Goal: Task Accomplishment & Management: Complete application form

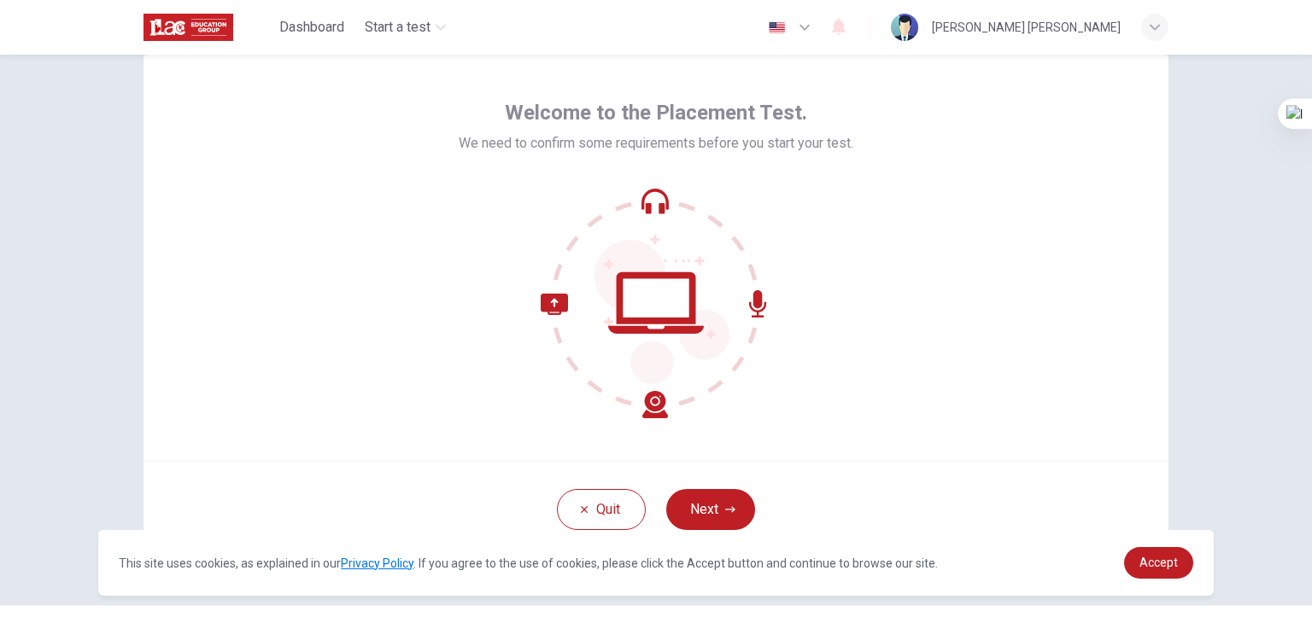
scroll to position [88, 0]
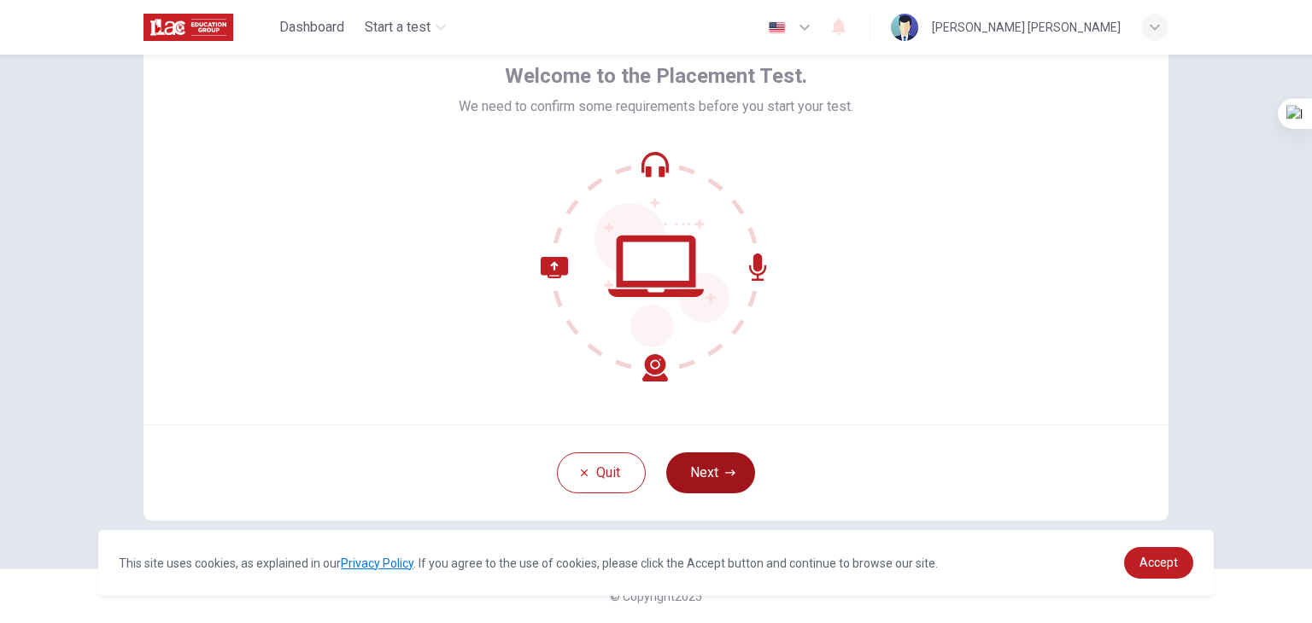
click at [713, 473] on button "Next" at bounding box center [710, 473] width 89 height 41
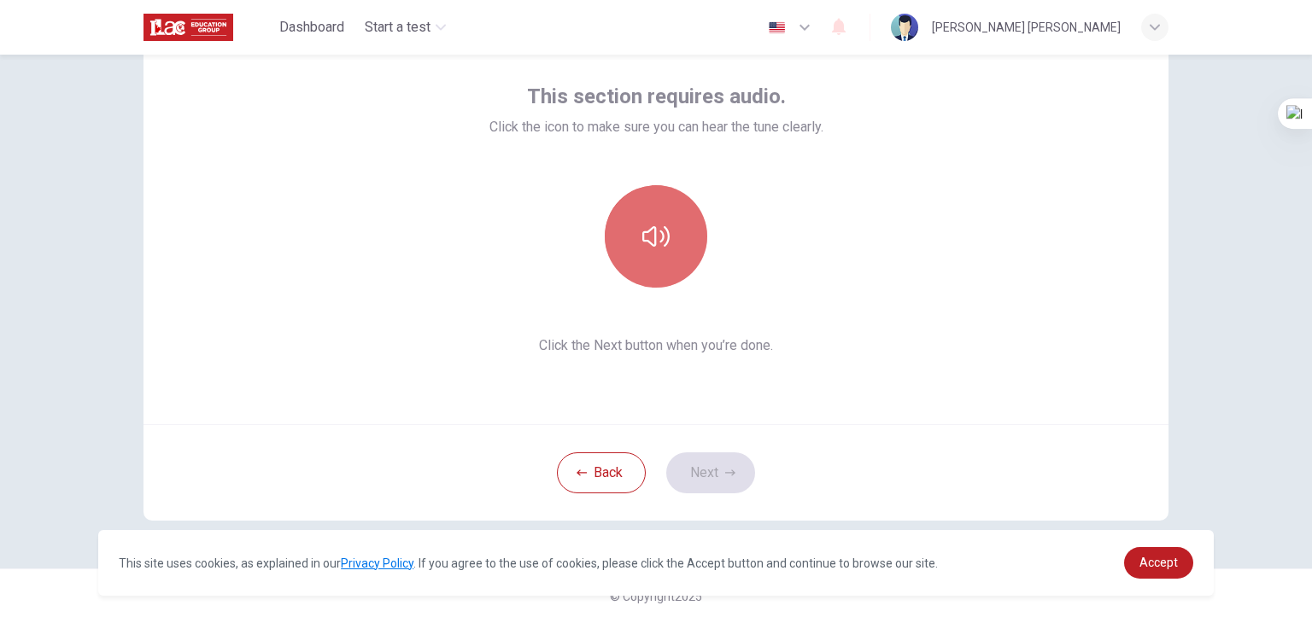
click at [657, 275] on button "button" at bounding box center [656, 236] width 102 height 102
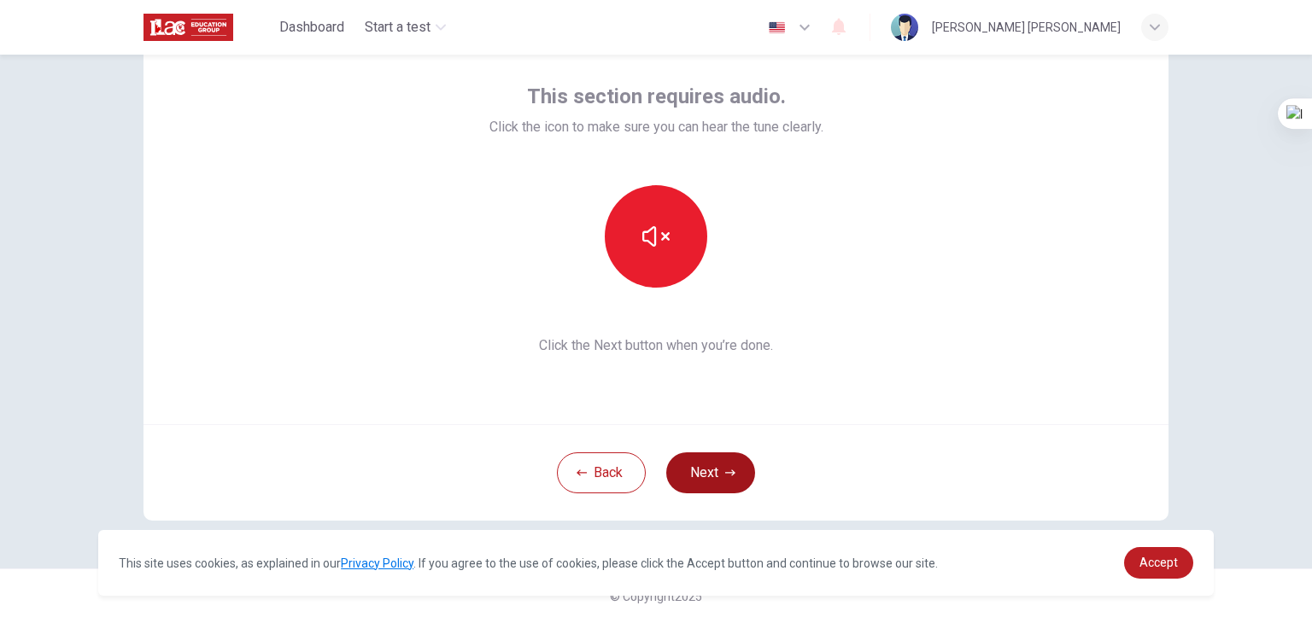
click at [725, 476] on icon "button" at bounding box center [730, 473] width 10 height 10
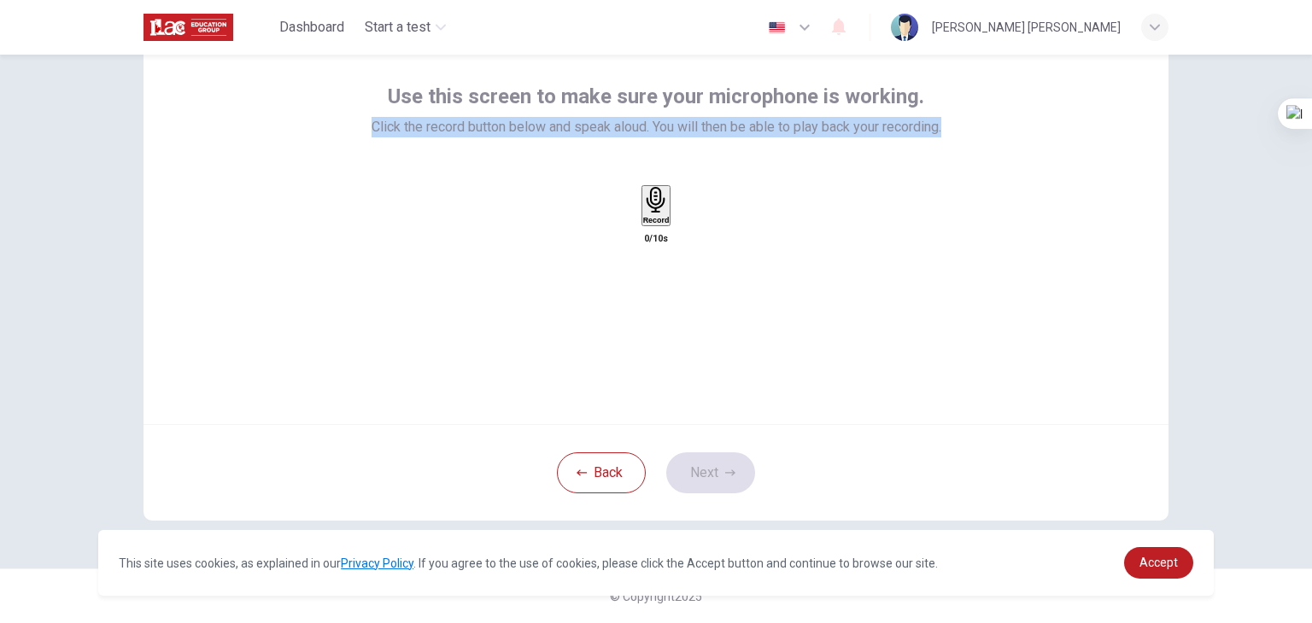
drag, startPoint x: 363, startPoint y: 130, endPoint x: 946, endPoint y: 119, distance: 583.4
click at [946, 119] on div "Use this screen to make sure your microphone is working. Click the record butto…" at bounding box center [655, 220] width 1025 height 410
copy span "Click the record button below and speak aloud. You will then be able to play ba…"
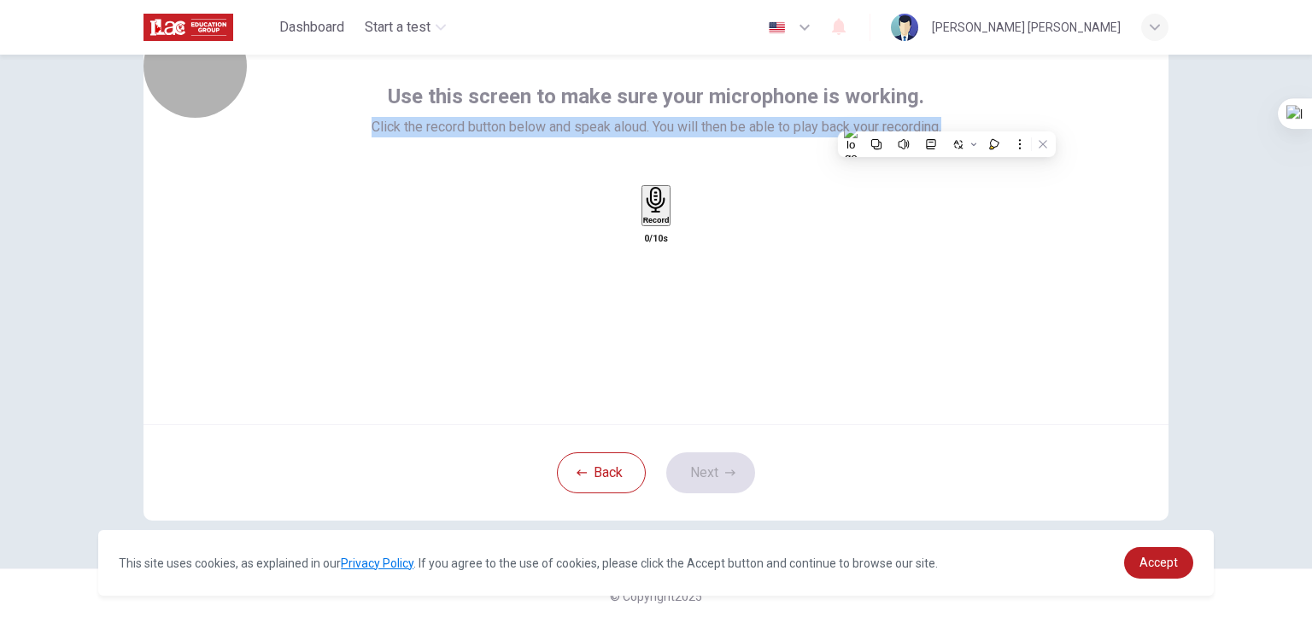
click at [648, 225] on h6 "Record" at bounding box center [656, 220] width 26 height 9
click at [650, 296] on icon "button" at bounding box center [656, 304] width 12 height 17
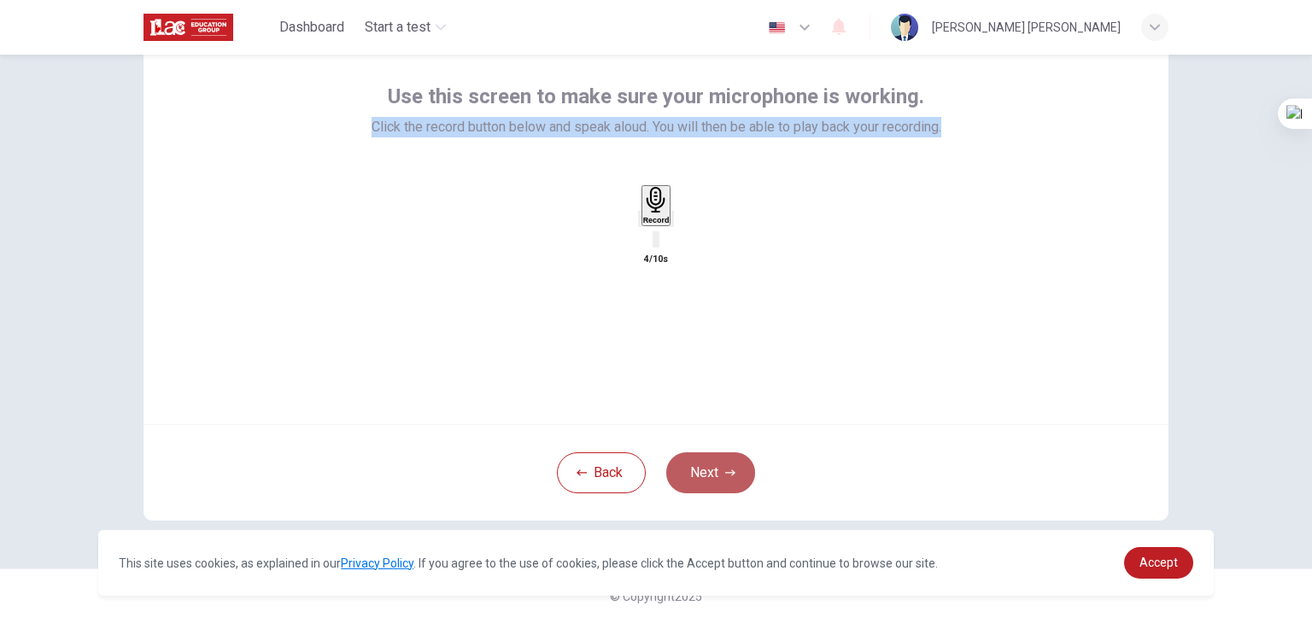
click at [711, 473] on button "Next" at bounding box center [710, 473] width 89 height 41
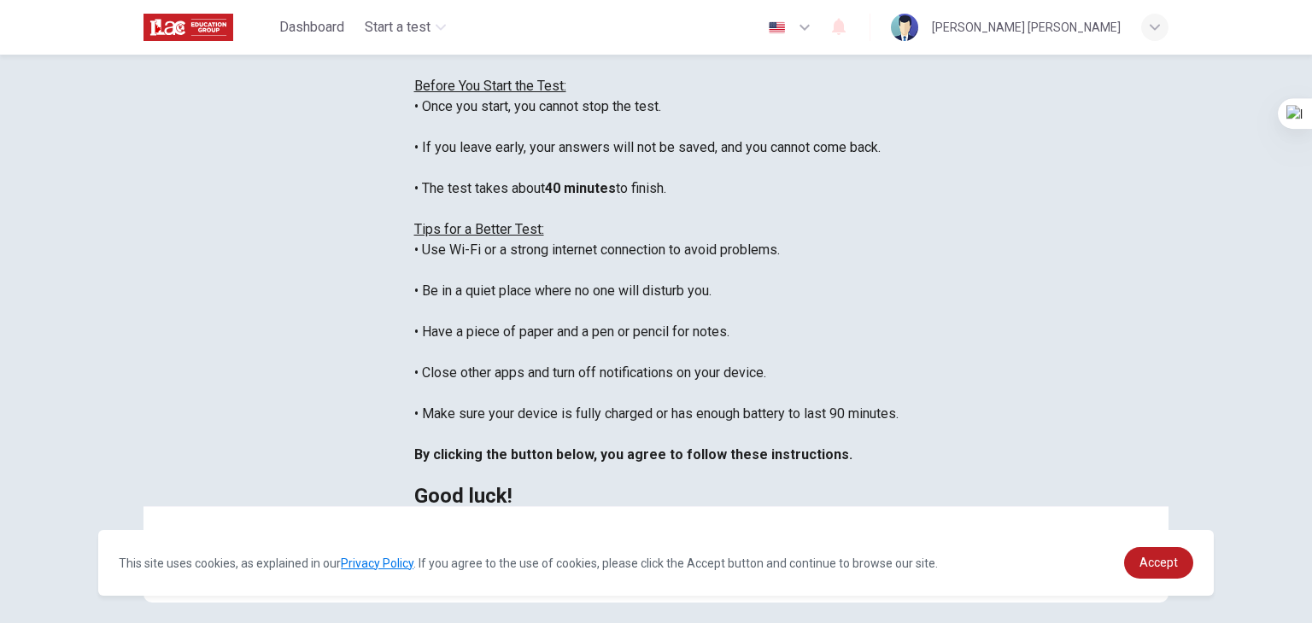
scroll to position [326, 0]
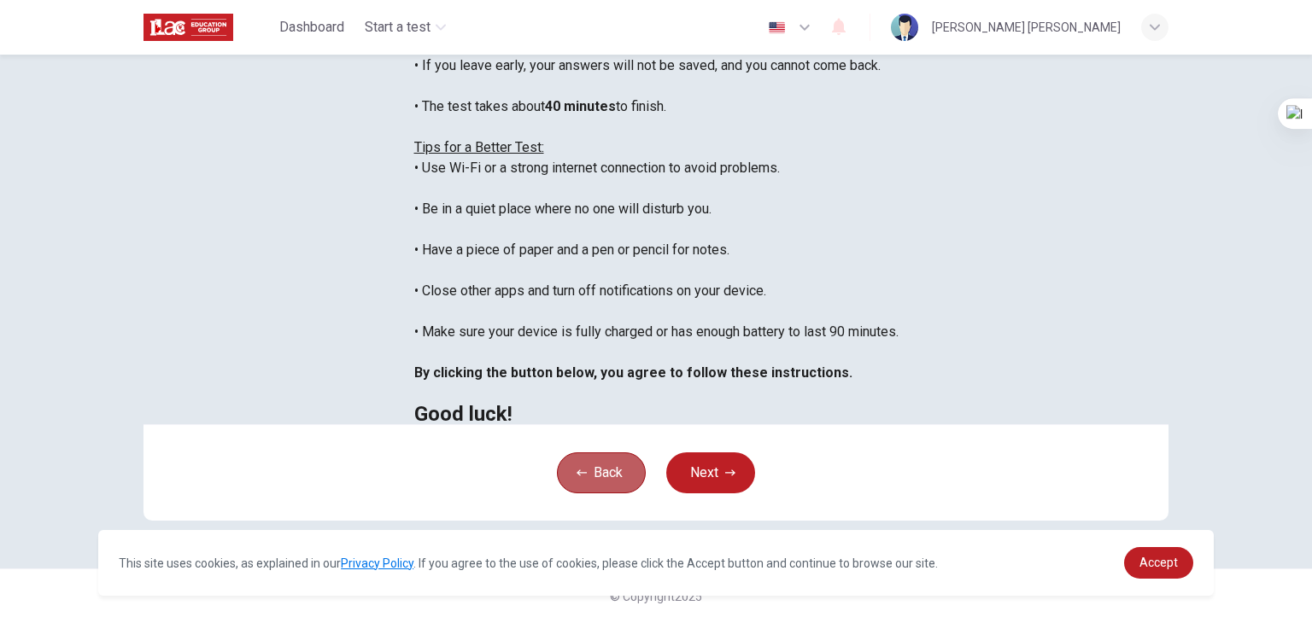
click at [603, 469] on button "Back" at bounding box center [601, 473] width 89 height 41
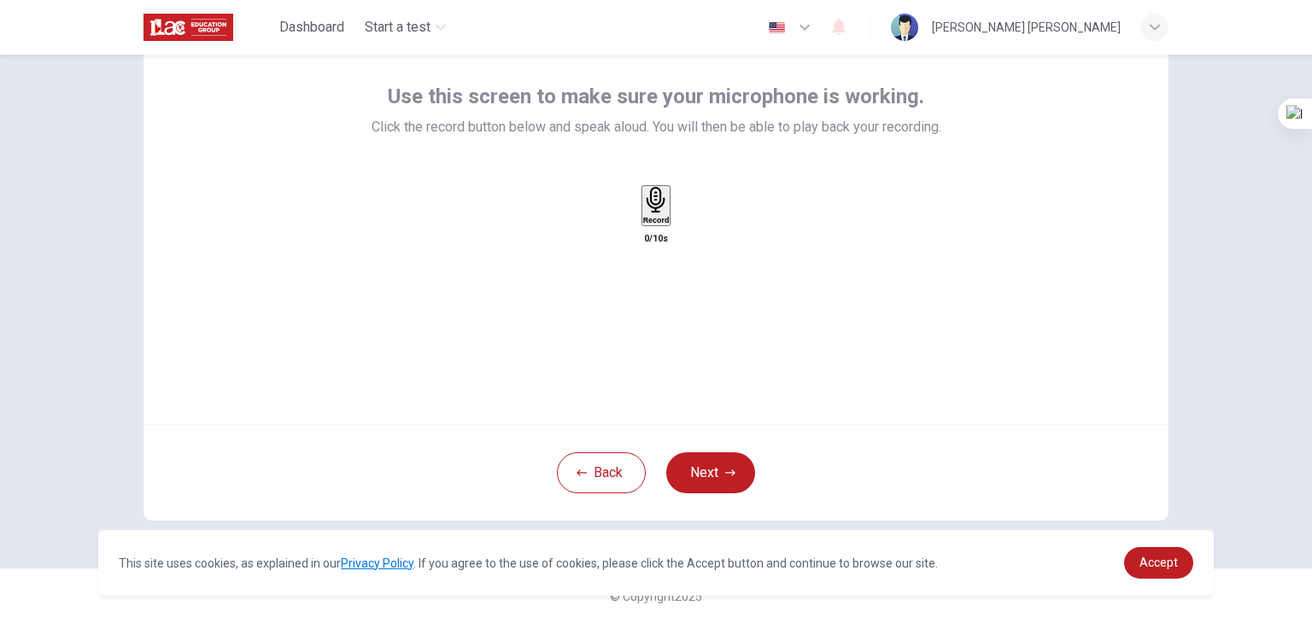
scroll to position [0, 0]
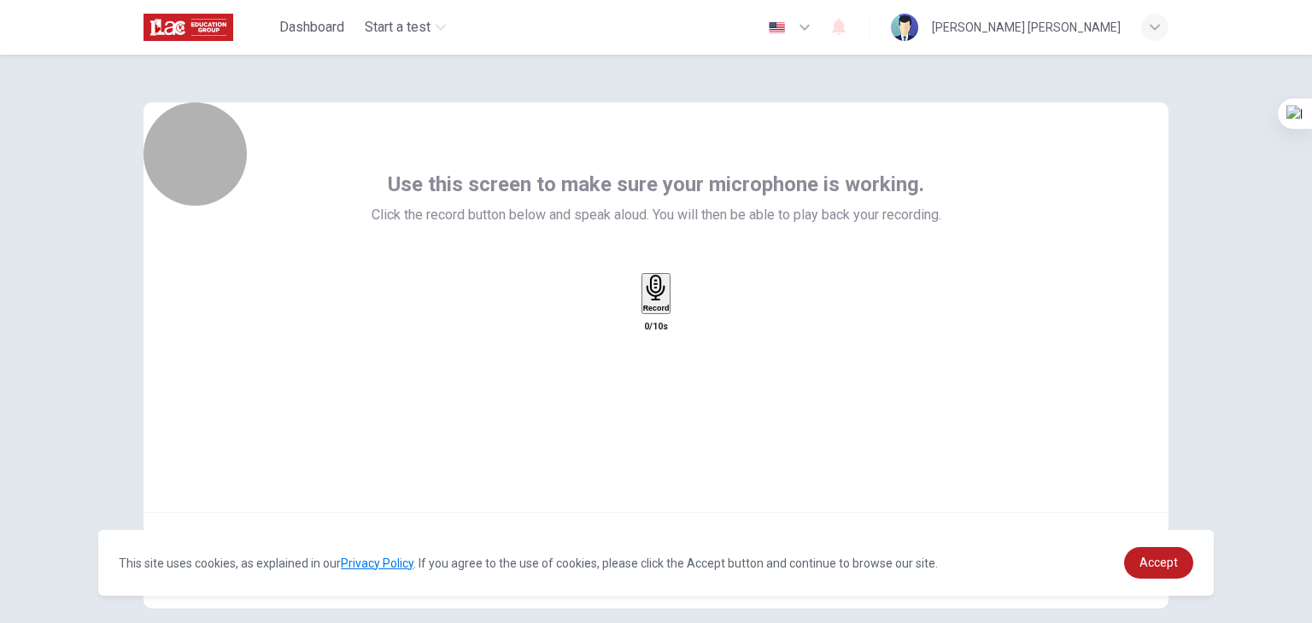
click at [670, 313] on div "Record" at bounding box center [656, 294] width 26 height 38
click at [647, 404] on h6 "Stop" at bounding box center [655, 408] width 17 height 9
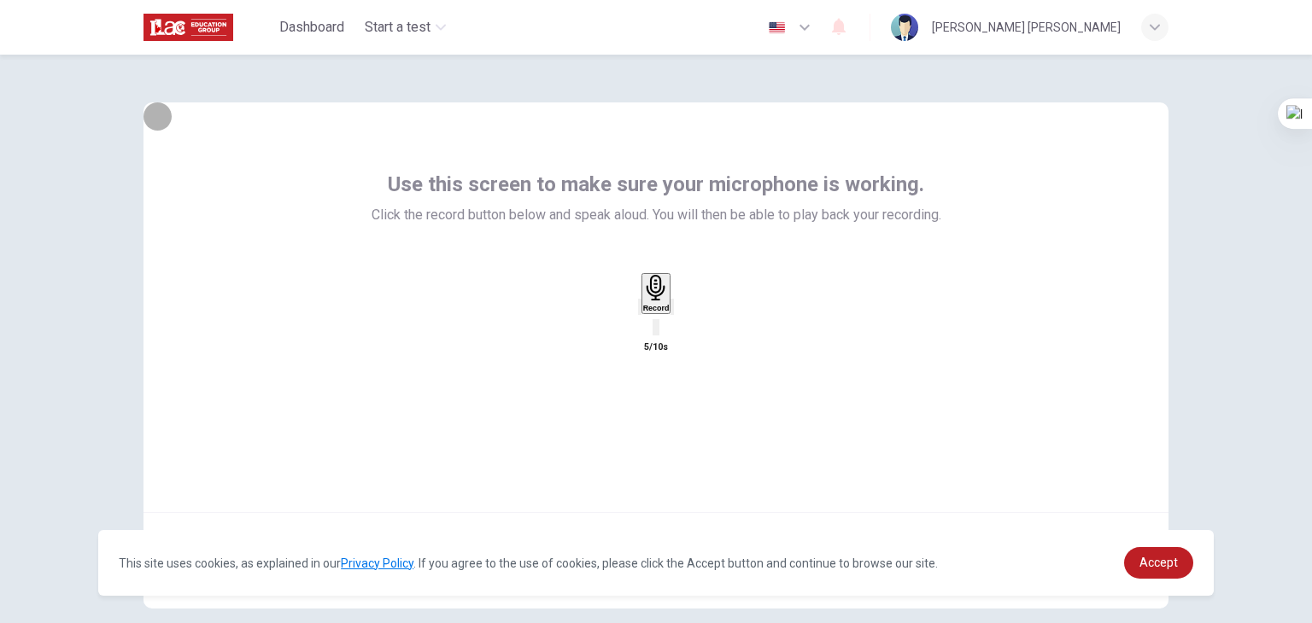
click at [672, 311] on icon "button" at bounding box center [672, 311] width 0 height 0
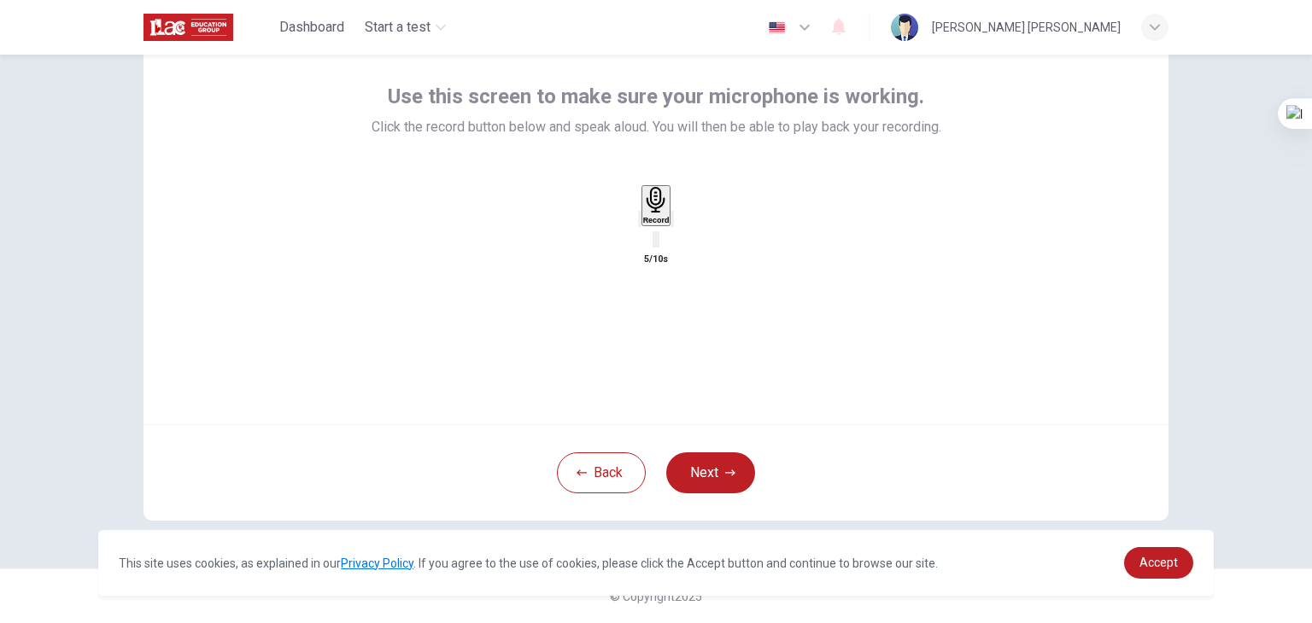
click at [672, 223] on icon "button" at bounding box center [672, 223] width 0 height 0
click at [640, 223] on icon "button" at bounding box center [640, 223] width 0 height 0
click at [647, 214] on icon "button" at bounding box center [655, 200] width 19 height 26
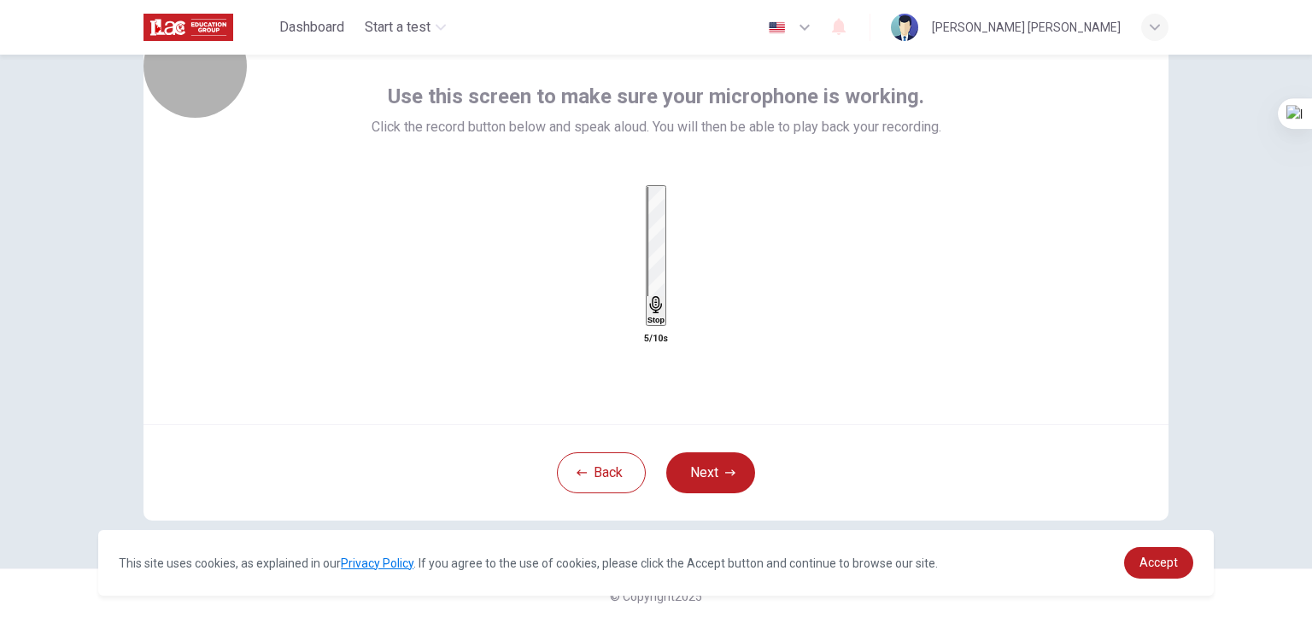
click at [657, 238] on div "Stop" at bounding box center [655, 256] width 17 height 138
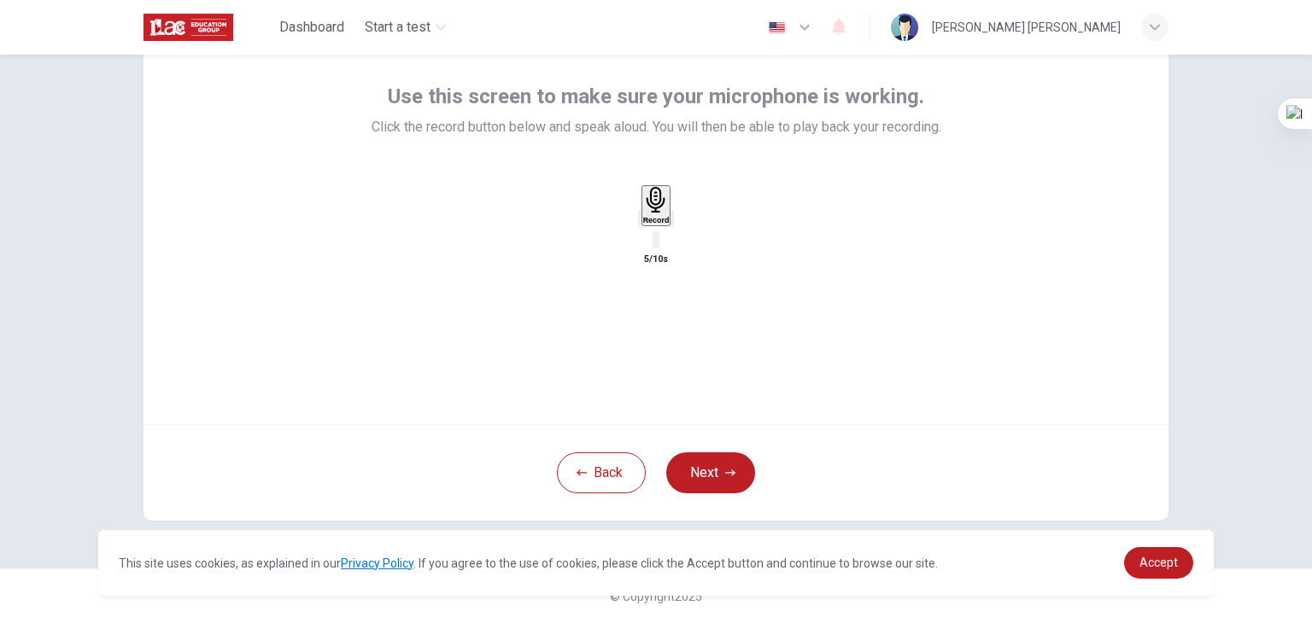
click at [672, 225] on div "button" at bounding box center [672, 219] width 0 height 13
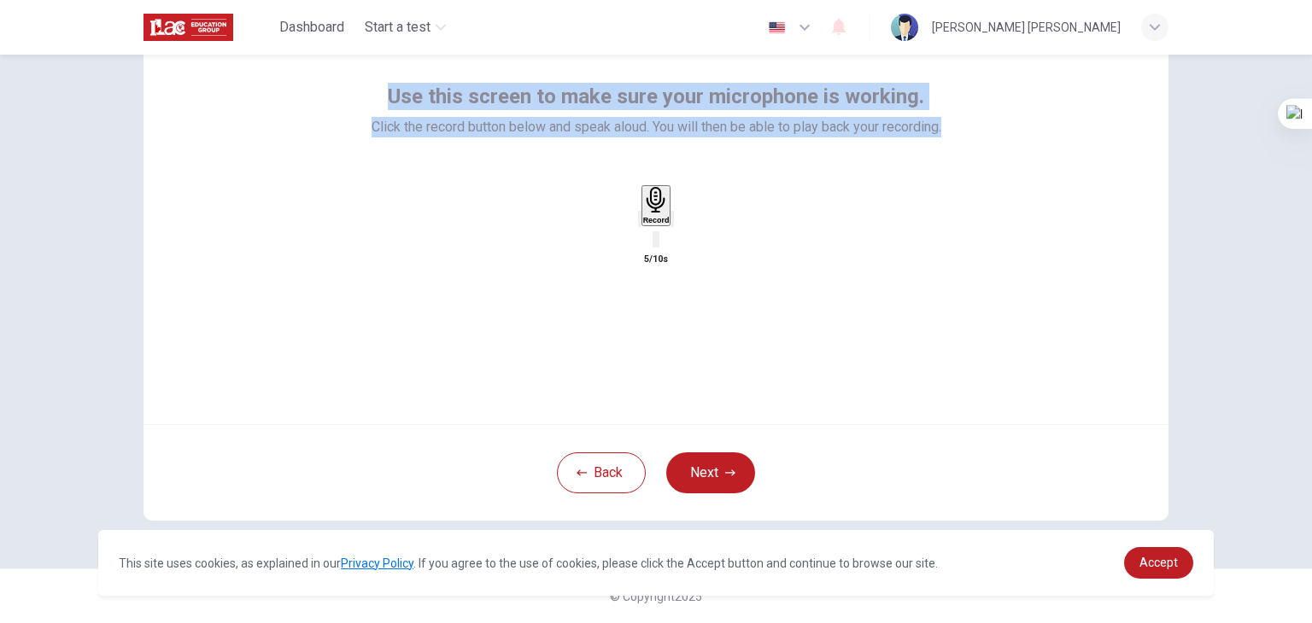
drag, startPoint x: 389, startPoint y: 97, endPoint x: 976, endPoint y: 150, distance: 589.1
click at [976, 150] on div "Use this screen to make sure your microphone is working. Click the record butto…" at bounding box center [655, 220] width 1025 height 410
copy div "Use this screen to make sure your microphone is working. Click the record butto…"
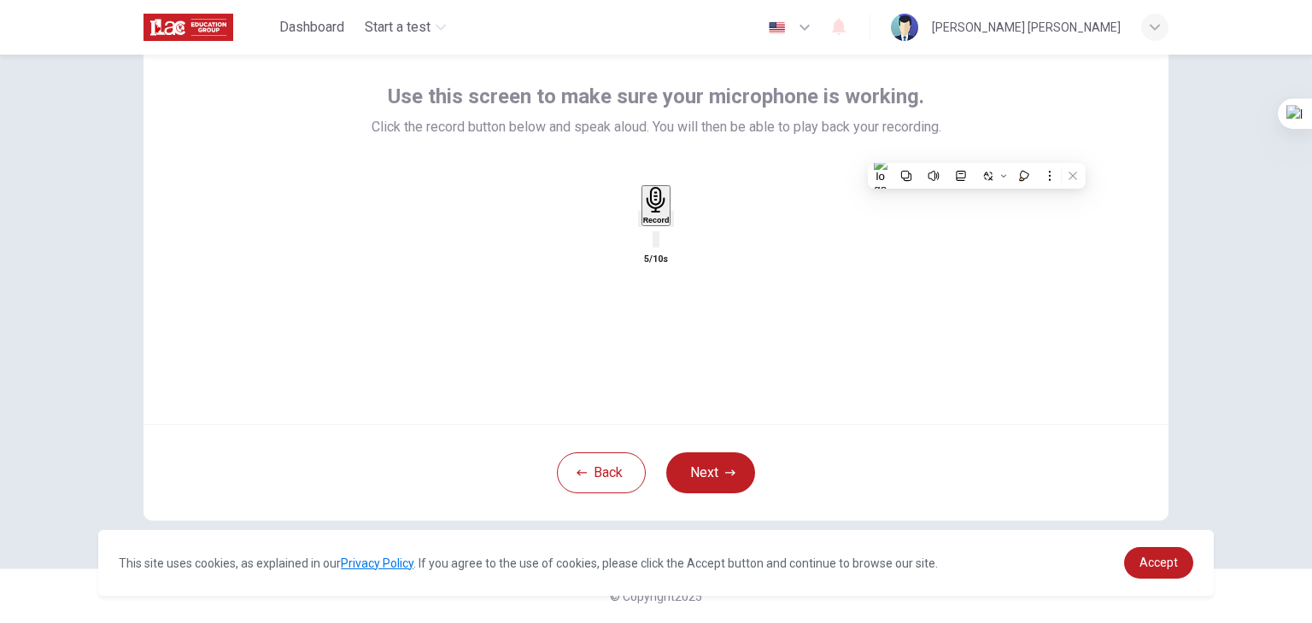
drag, startPoint x: 739, startPoint y: 284, endPoint x: 728, endPoint y: 273, distance: 15.7
click at [675, 249] on div "Record" at bounding box center [656, 217] width 37 height 64
click at [688, 239] on icon "button" at bounding box center [683, 233] width 9 height 12
click at [690, 241] on icon "button" at bounding box center [683, 232] width 15 height 15
click at [1148, 554] on link "Accept" at bounding box center [1158, 563] width 69 height 32
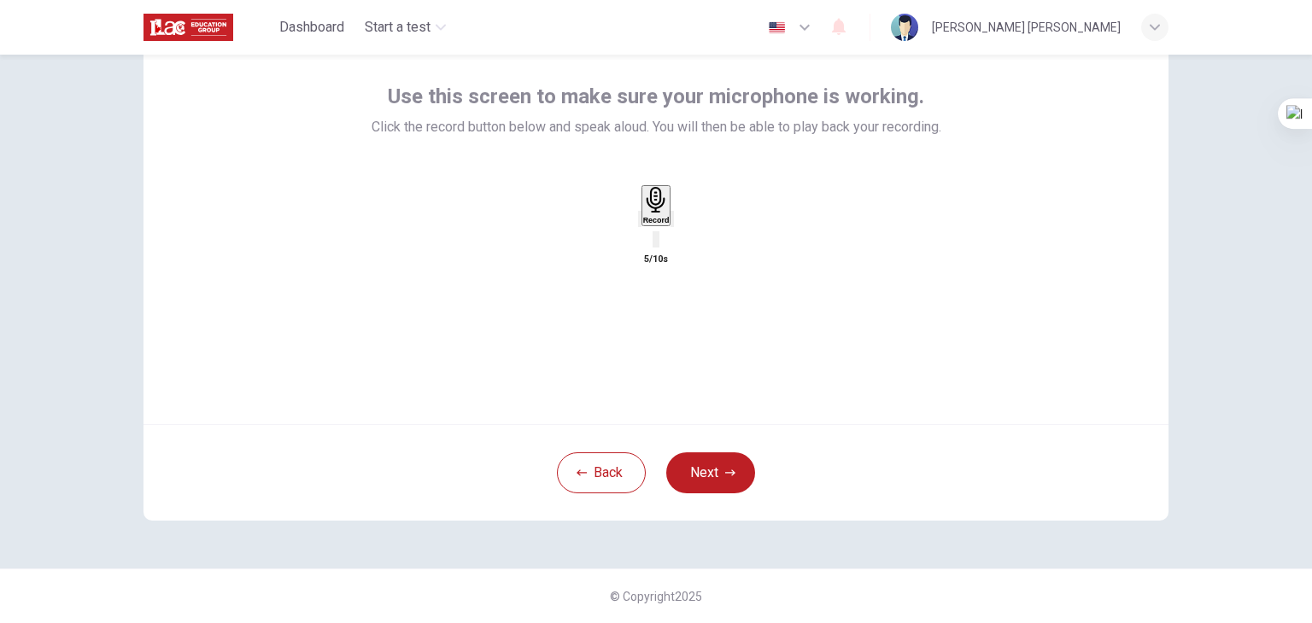
click at [640, 223] on icon "button" at bounding box center [640, 223] width 0 height 0
click at [670, 225] on div "Record" at bounding box center [656, 206] width 26 height 38
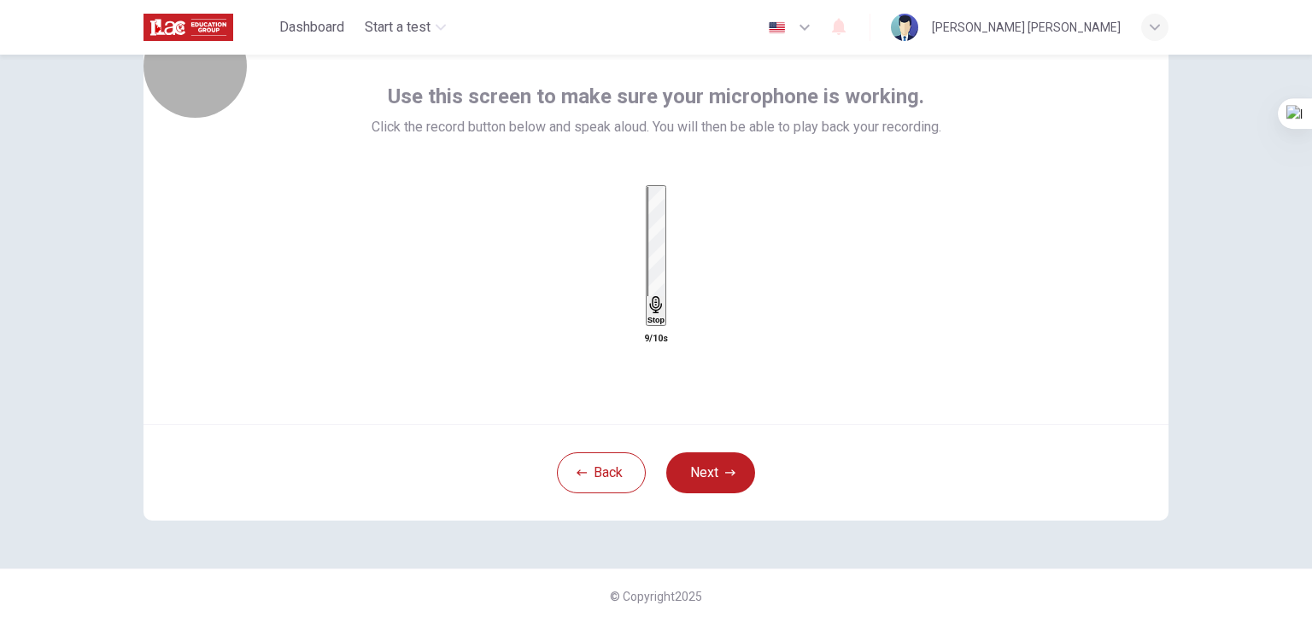
click at [664, 250] on div "Stop" at bounding box center [655, 256] width 17 height 138
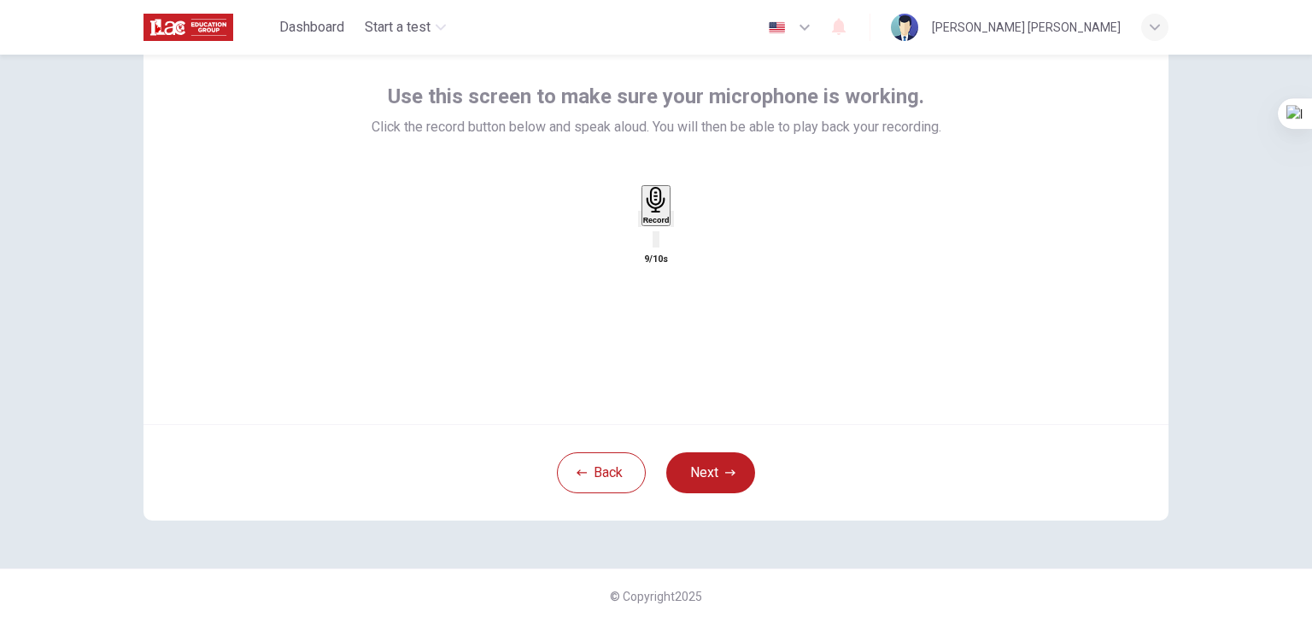
click at [672, 223] on icon "button" at bounding box center [672, 223] width 0 height 0
click at [640, 223] on icon "button" at bounding box center [640, 223] width 0 height 0
click at [667, 225] on h6 "Record" at bounding box center [656, 220] width 26 height 9
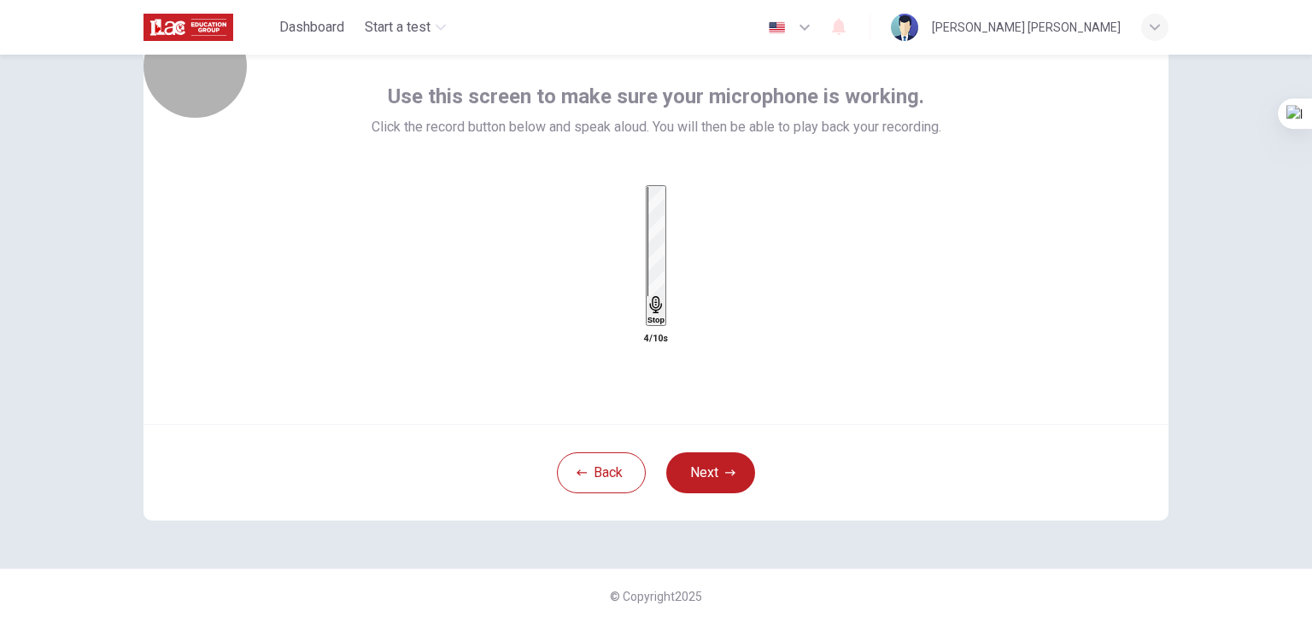
click at [664, 237] on div "Stop" at bounding box center [655, 256] width 17 height 138
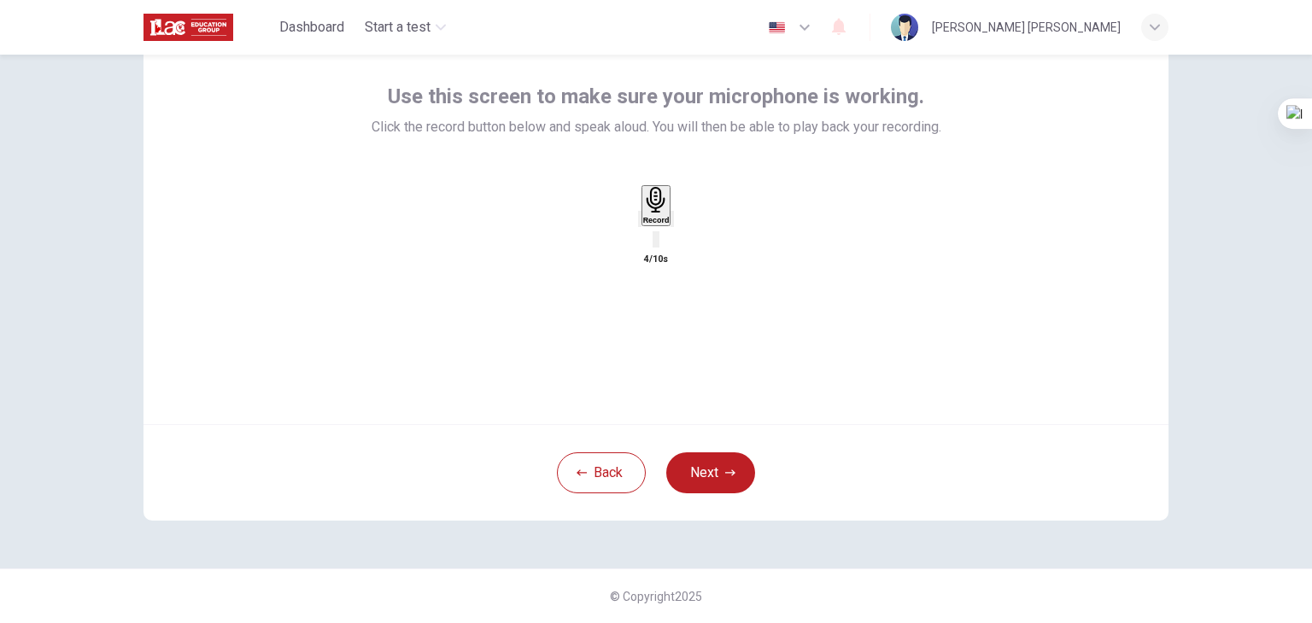
click at [672, 225] on div "button" at bounding box center [672, 219] width 0 height 13
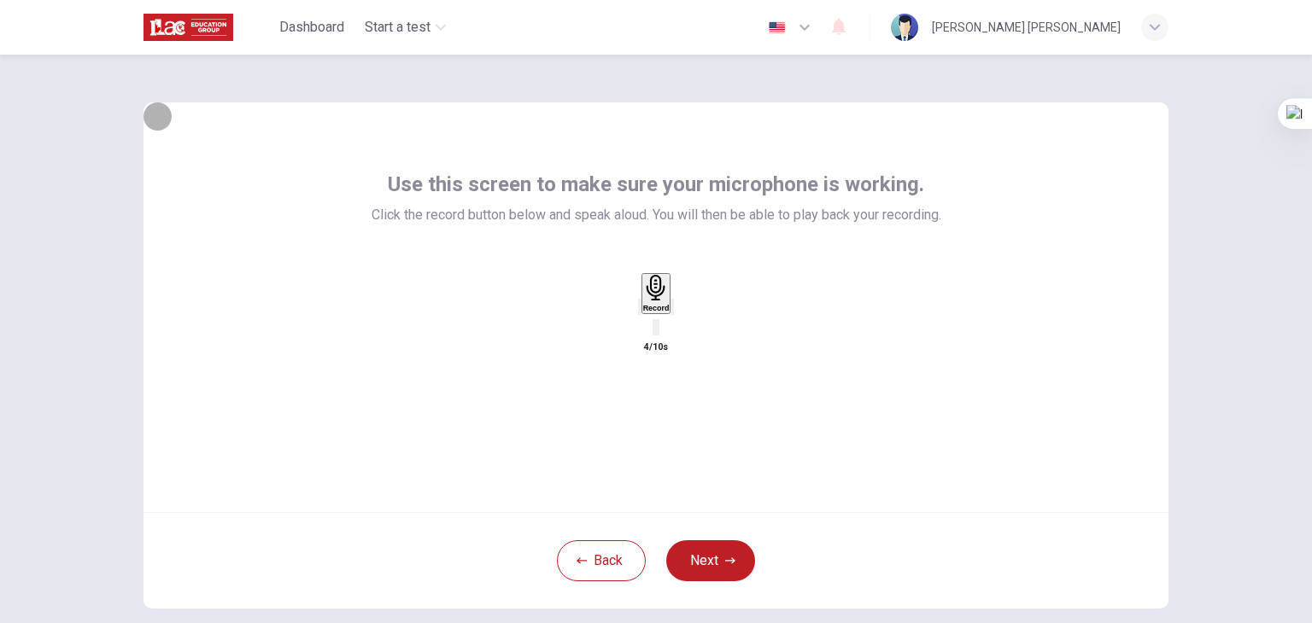
click at [672, 311] on icon "button" at bounding box center [672, 311] width 0 height 0
click at [612, 554] on button "Back" at bounding box center [601, 561] width 89 height 41
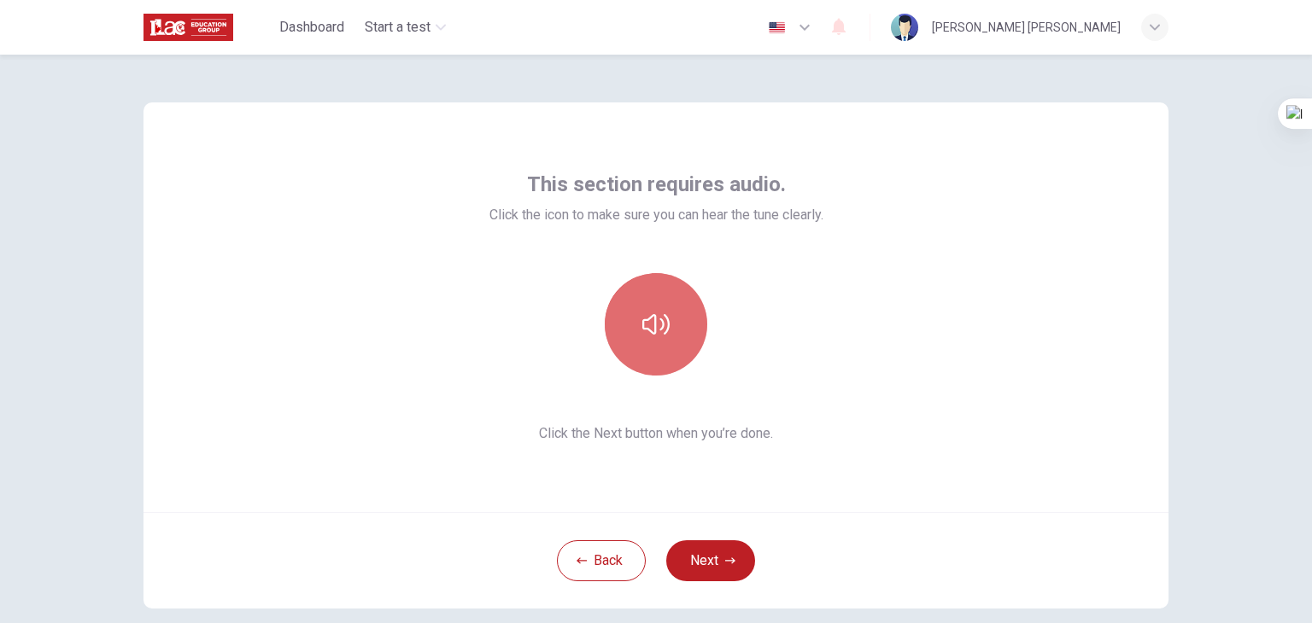
click at [694, 341] on button "button" at bounding box center [656, 324] width 102 height 102
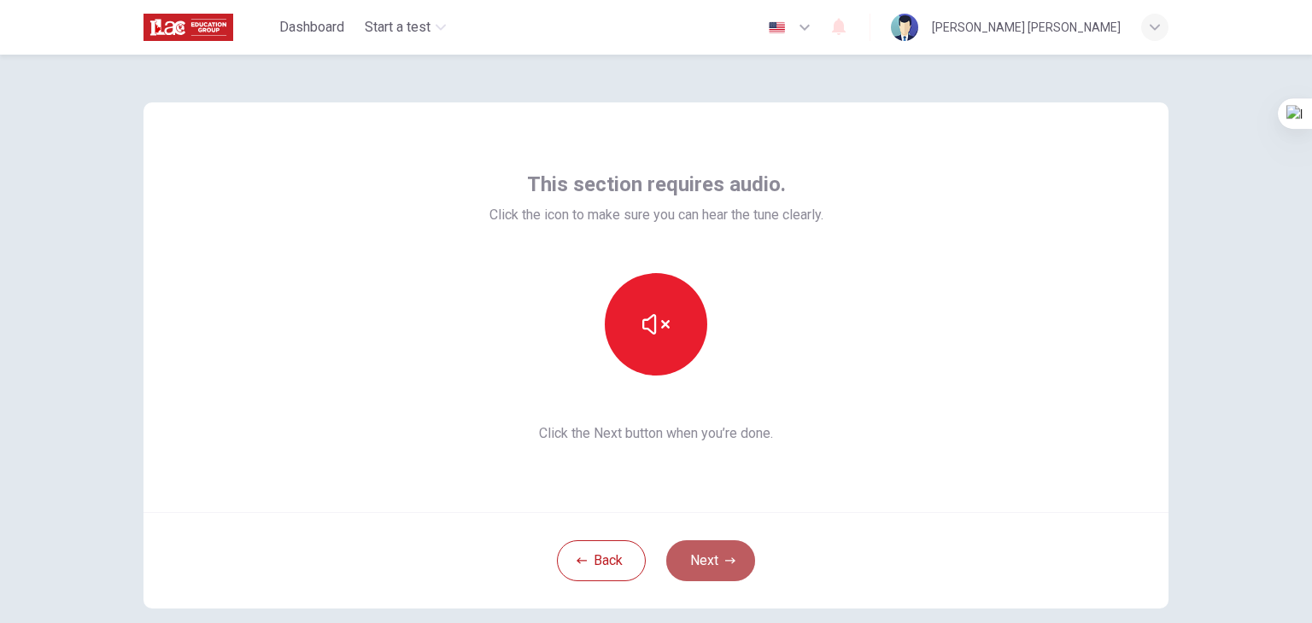
click at [717, 558] on button "Next" at bounding box center [710, 561] width 89 height 41
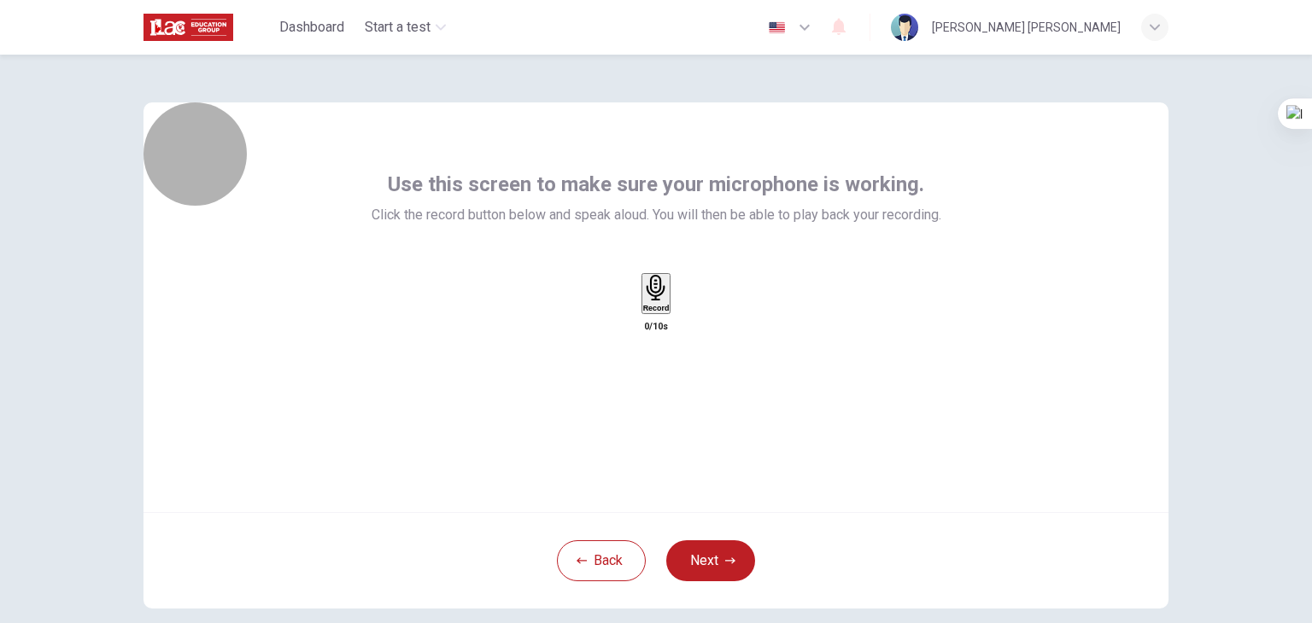
click at [669, 313] on div "Record" at bounding box center [656, 294] width 26 height 38
click at [664, 346] on div "Stop" at bounding box center [655, 344] width 17 height 138
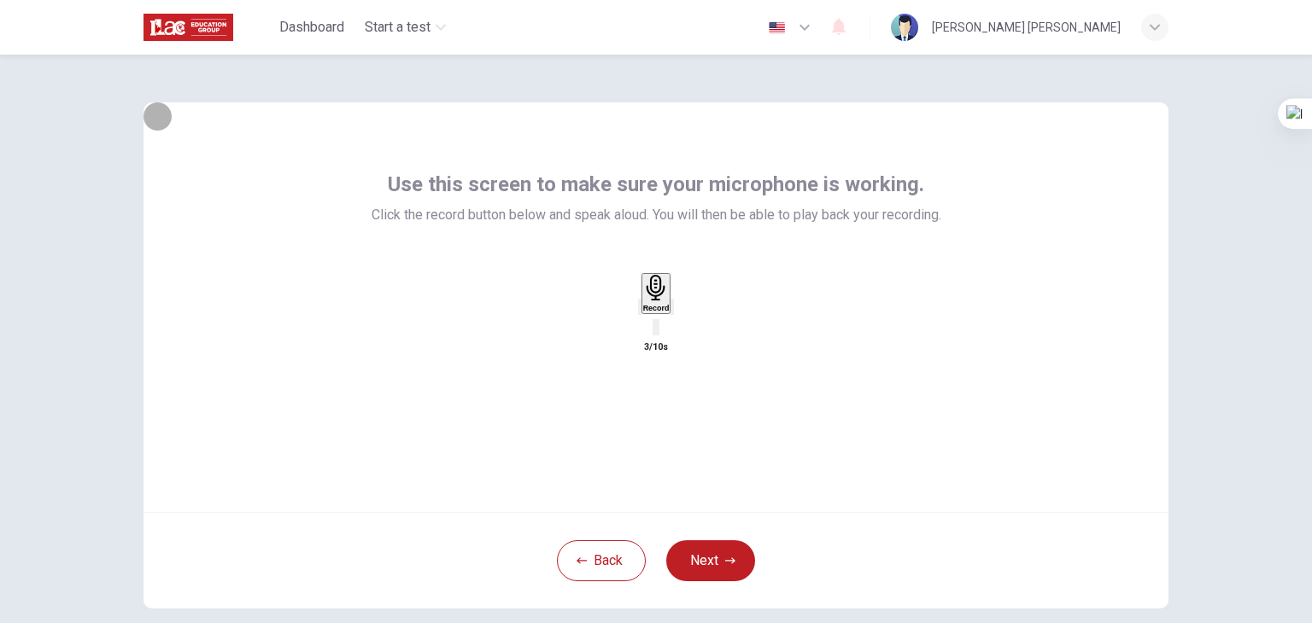
click at [688, 327] on icon "button" at bounding box center [683, 321] width 9 height 12
click at [638, 337] on div "Record" at bounding box center [656, 305] width 37 height 64
click at [643, 328] on icon "button" at bounding box center [650, 321] width 14 height 14
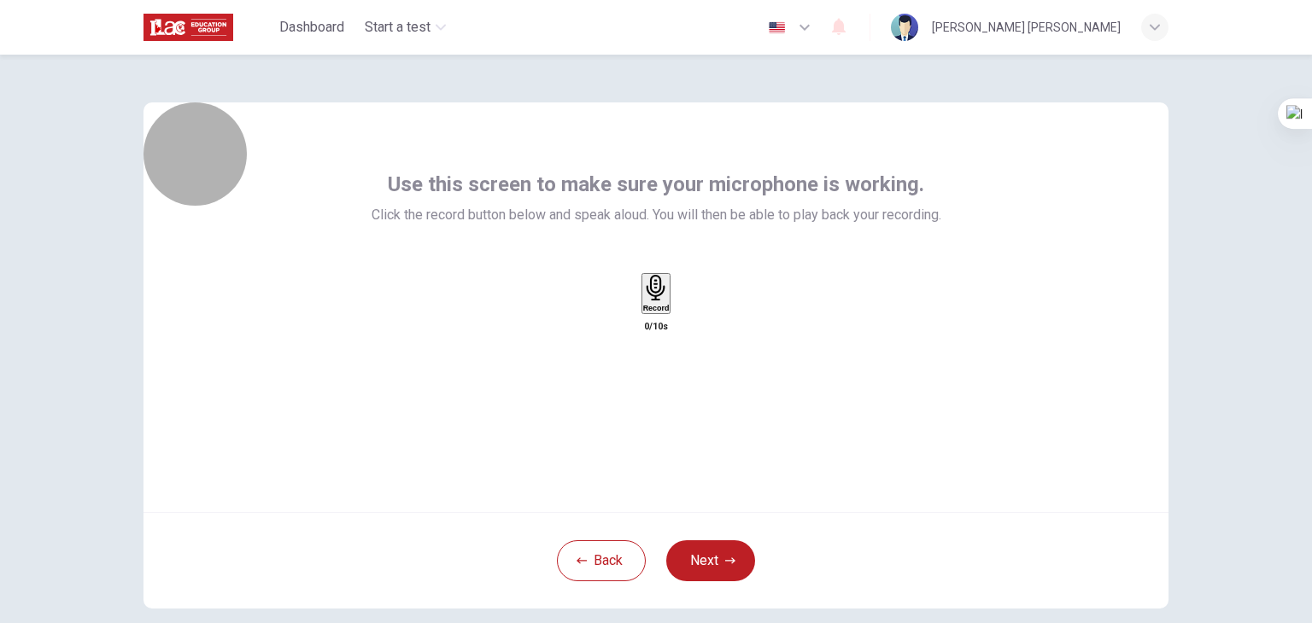
click at [643, 313] on div "Record" at bounding box center [656, 294] width 26 height 38
click at [647, 326] on div "Stop" at bounding box center [655, 344] width 17 height 138
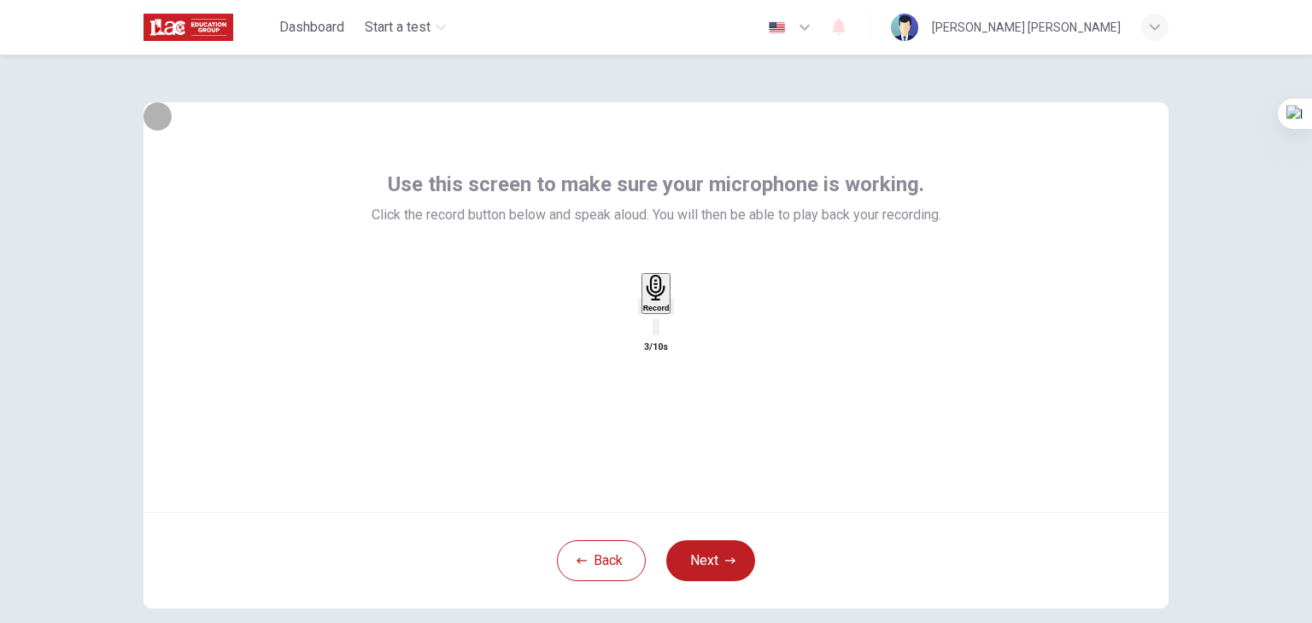
click at [672, 313] on div "button" at bounding box center [672, 307] width 0 height 13
click at [700, 553] on button "Next" at bounding box center [710, 561] width 89 height 41
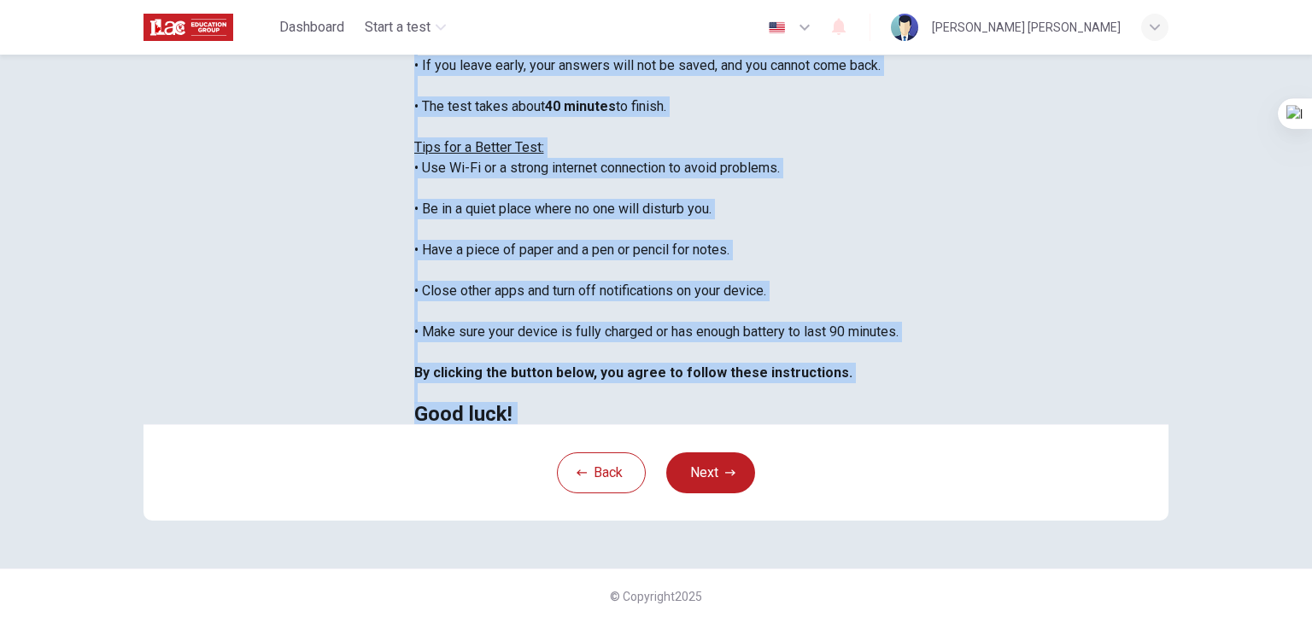
scroll to position [326, 0]
drag, startPoint x: 290, startPoint y: 249, endPoint x: 482, endPoint y: 383, distance: 233.8
click at [482, 383] on div "You are about to start a Placement Test . Before You Start the Test: • Once you…" at bounding box center [656, 188] width 484 height 471
copy div "You are about to start a Placement Test . Before You Start the Test: • Once you…"
click at [414, 334] on div "Disclaimer: You are about to start a Placement Test . Before You Start the Test…" at bounding box center [656, 179] width 484 height 492
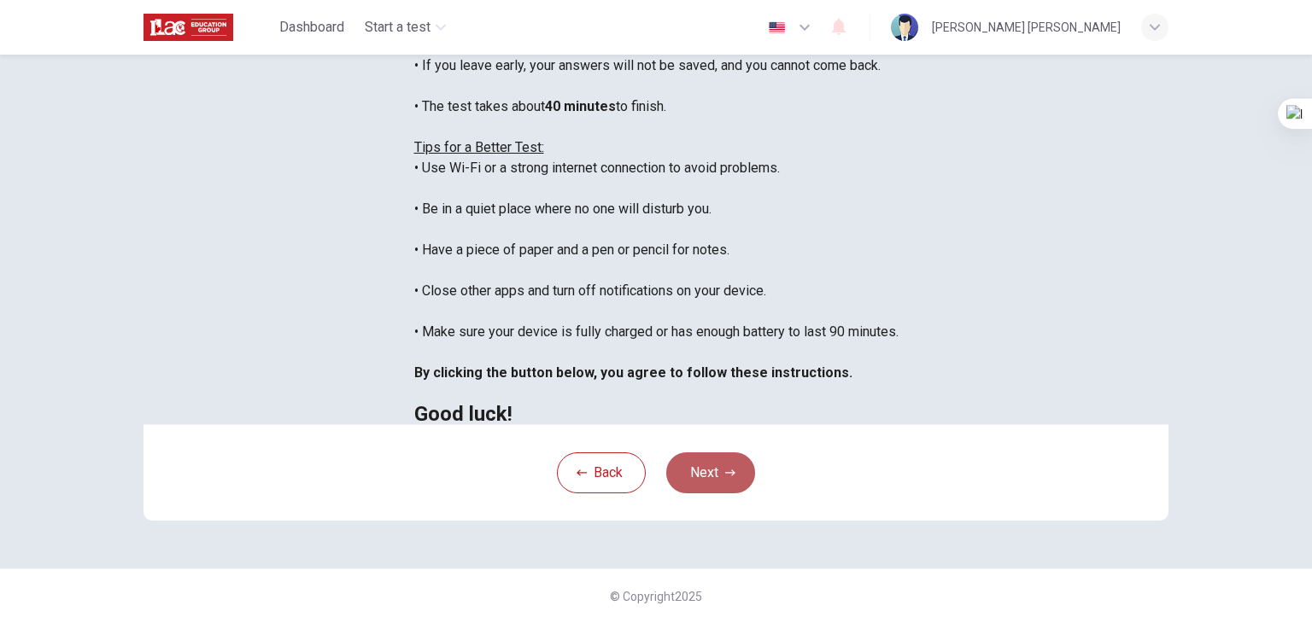
click at [710, 473] on button "Next" at bounding box center [710, 473] width 89 height 41
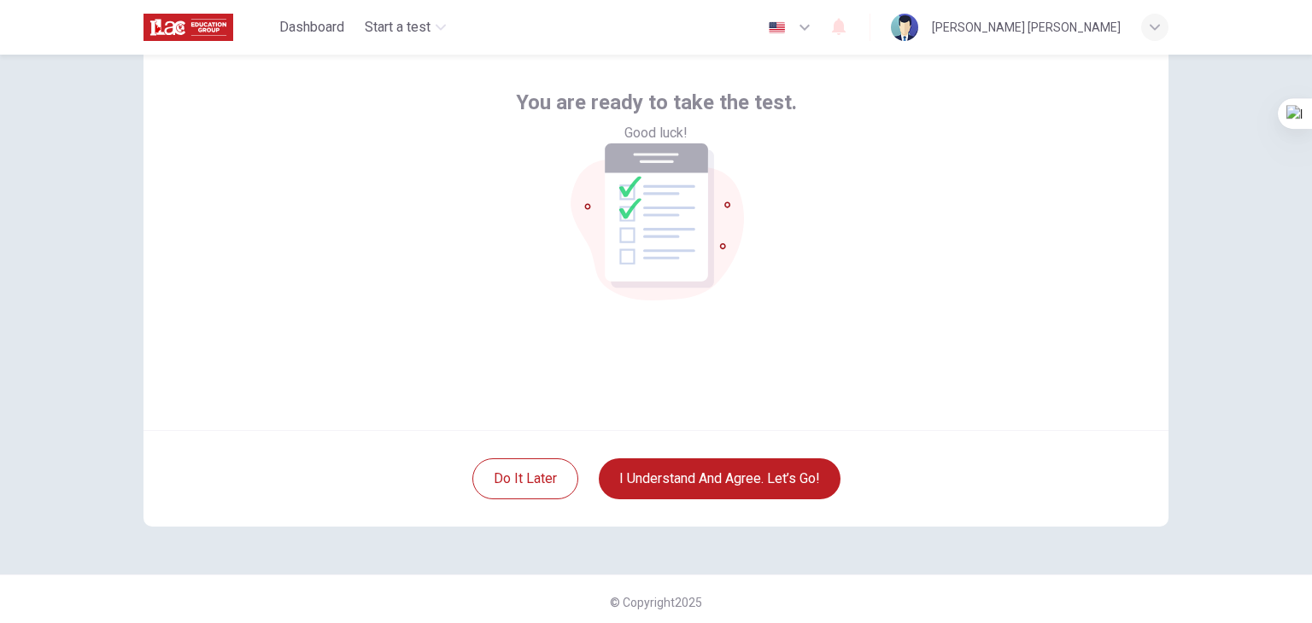
scroll to position [88, 0]
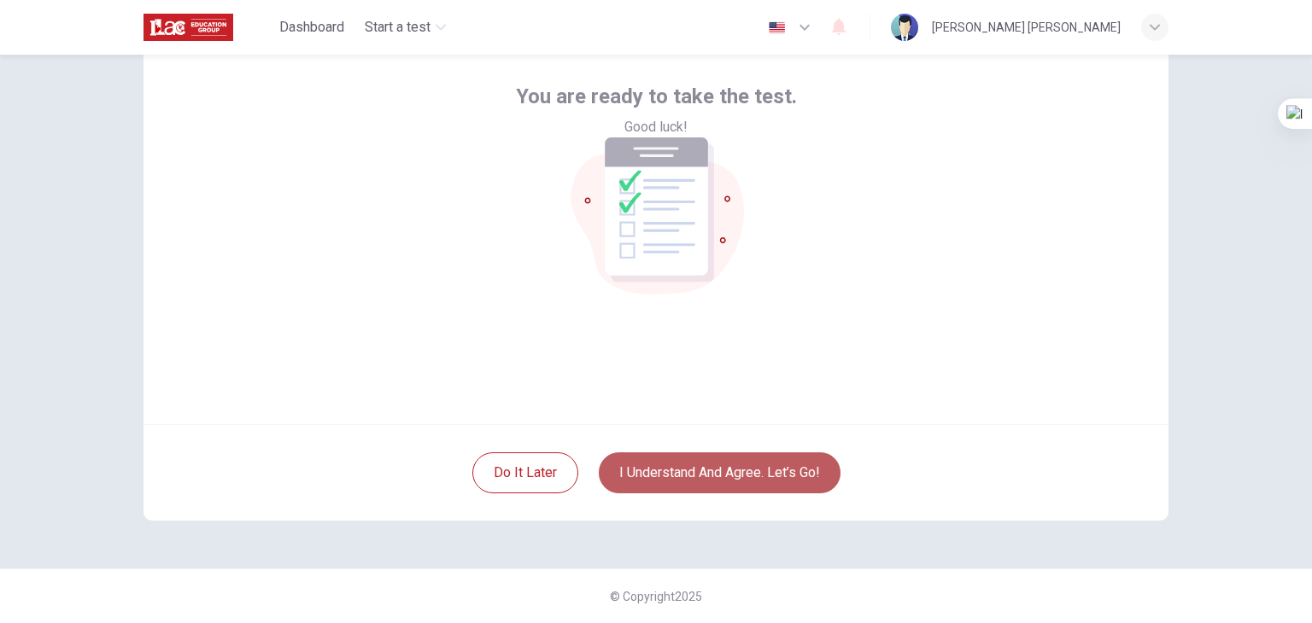
click at [811, 471] on button "I understand and agree. Let’s go!" at bounding box center [720, 473] width 242 height 41
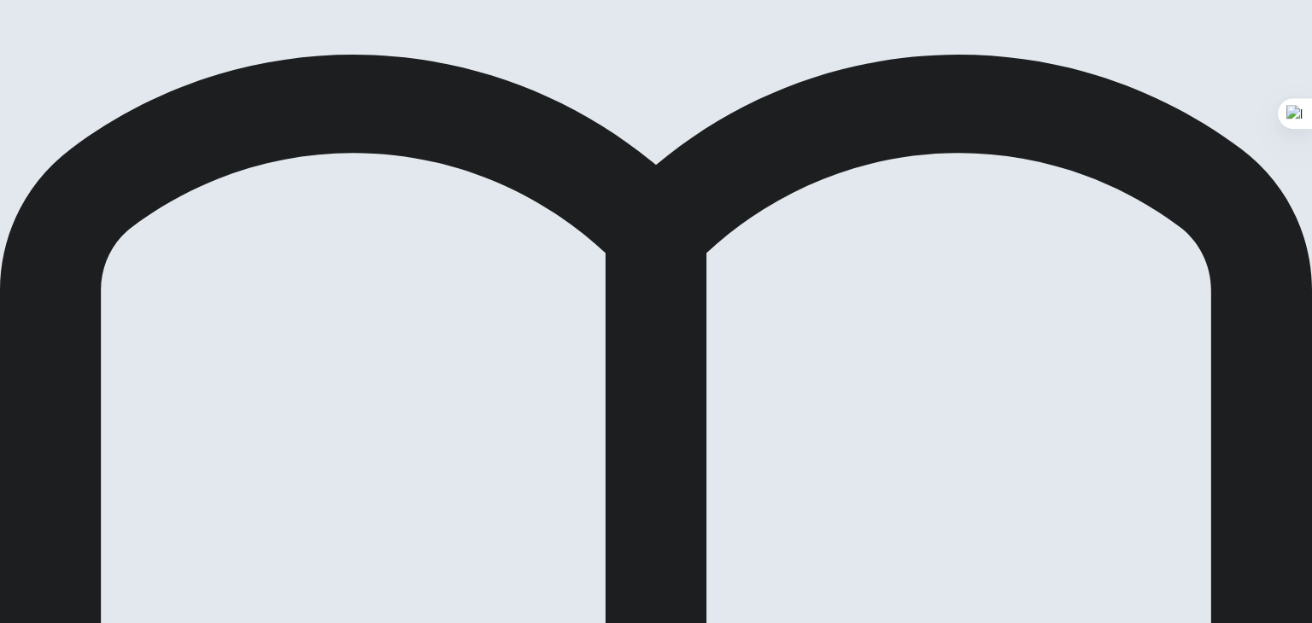
scroll to position [148, 0]
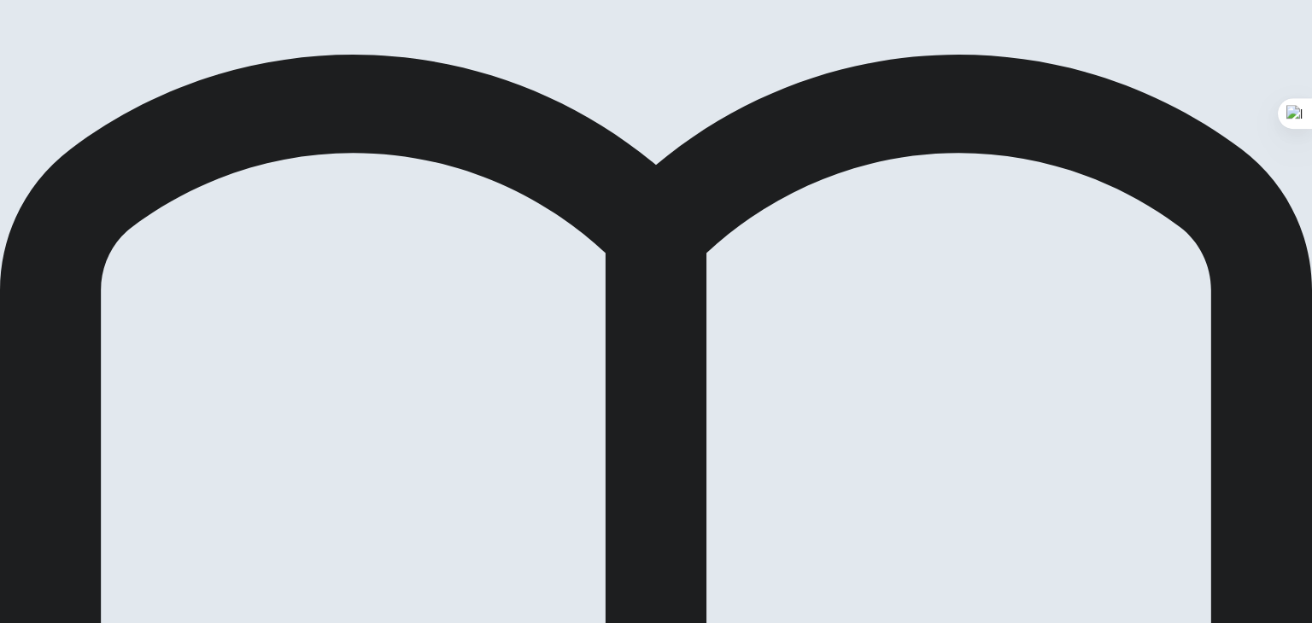
scroll to position [82, 0]
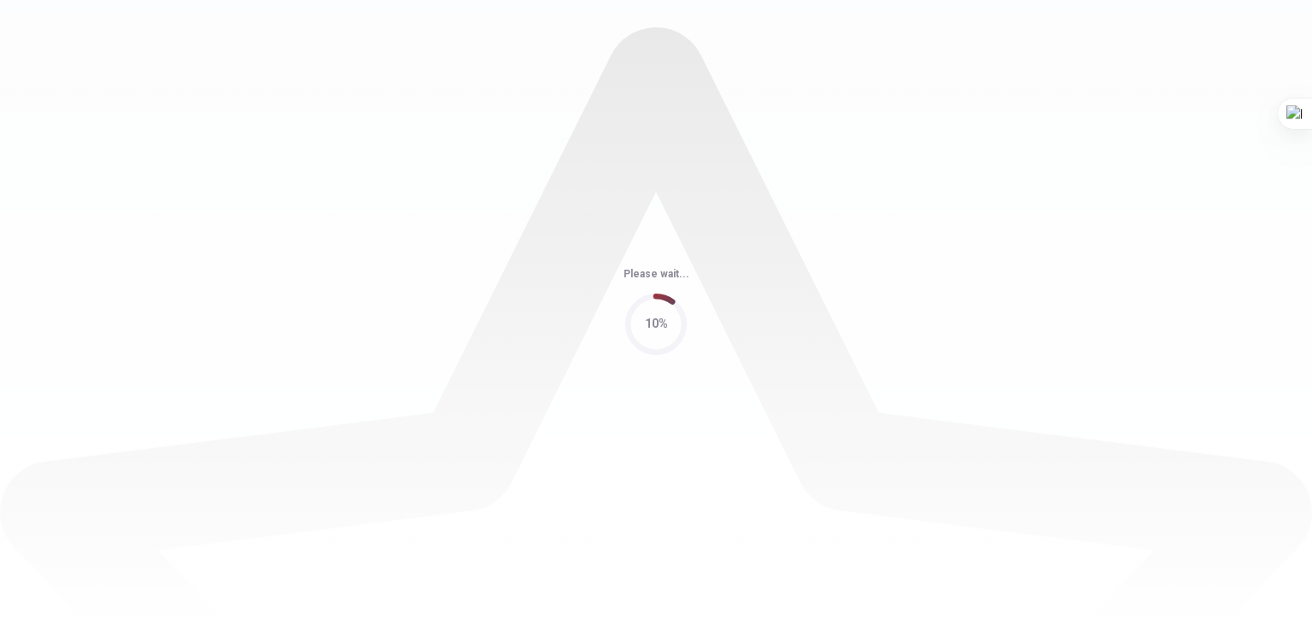
scroll to position [0, 0]
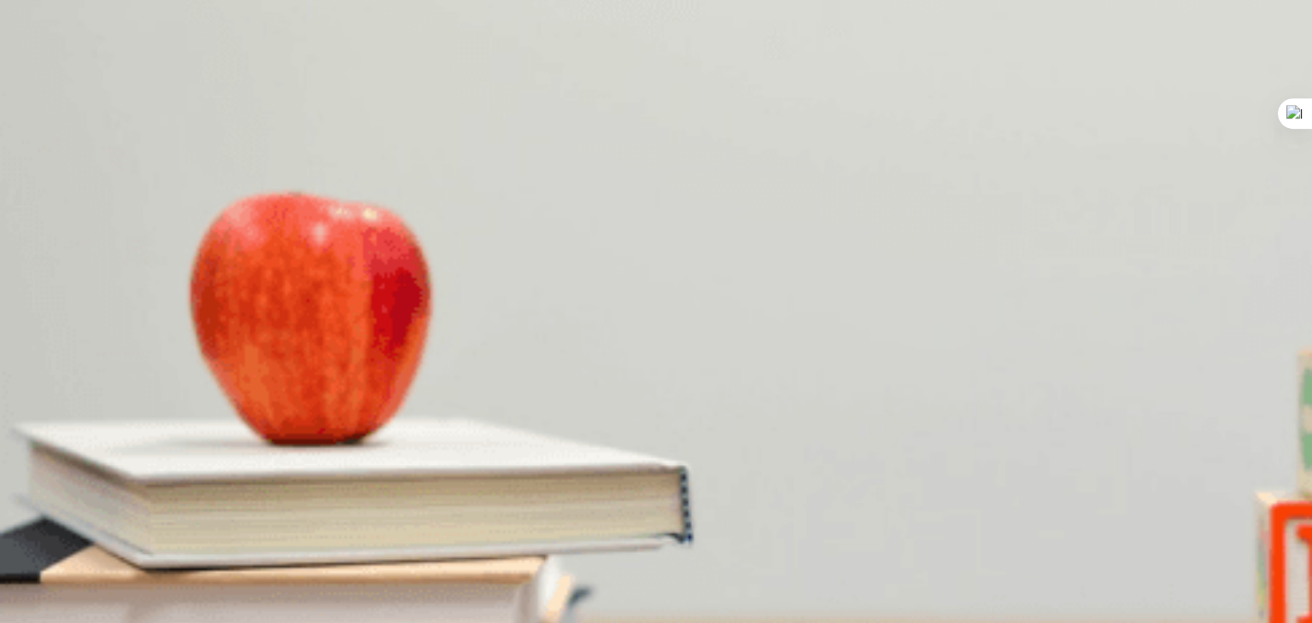
scroll to position [1302, 0]
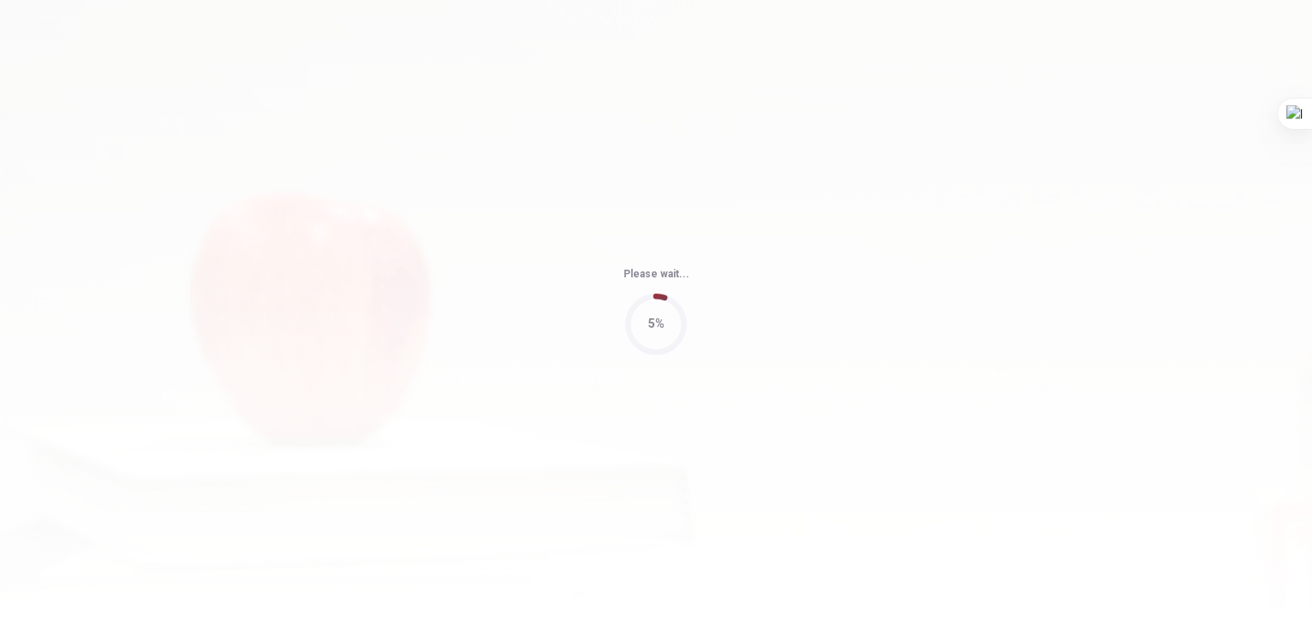
type input "61"
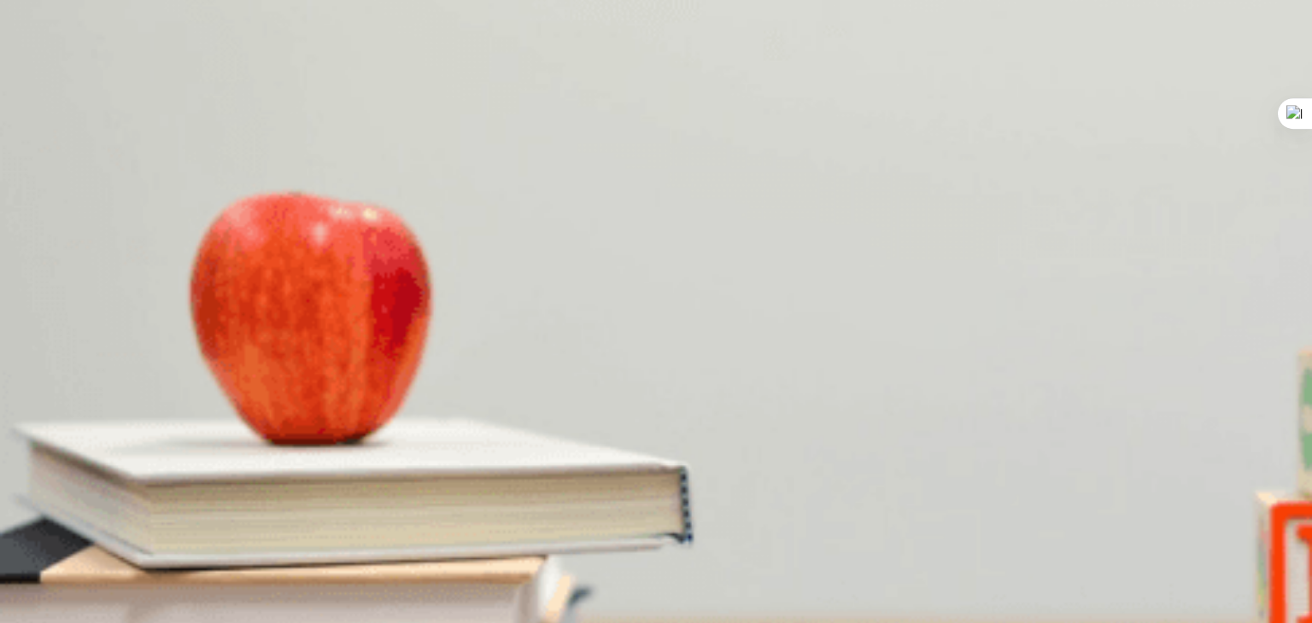
scroll to position [491, 0]
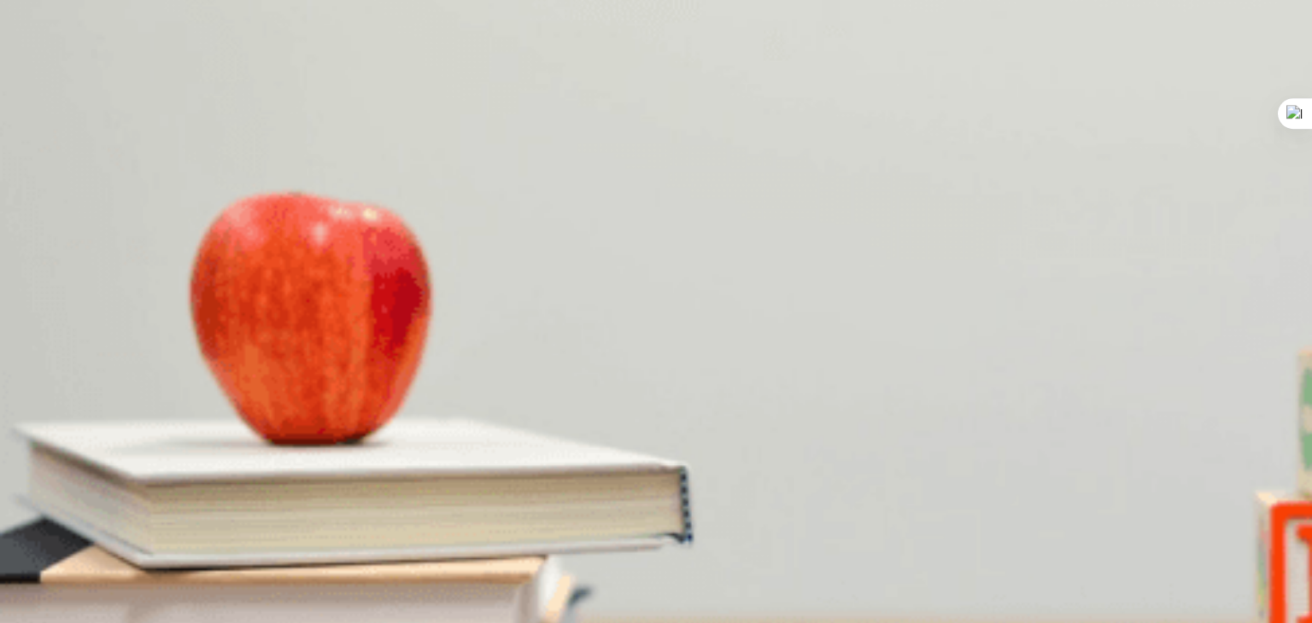
scroll to position [1313, 0]
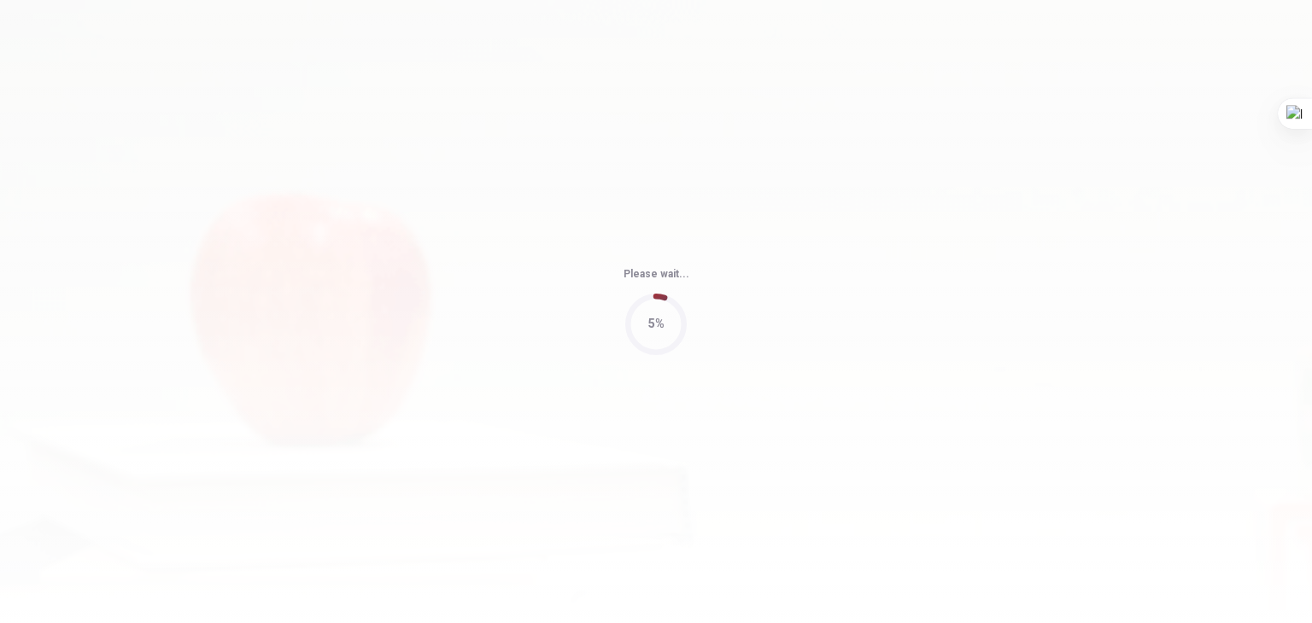
type input "65"
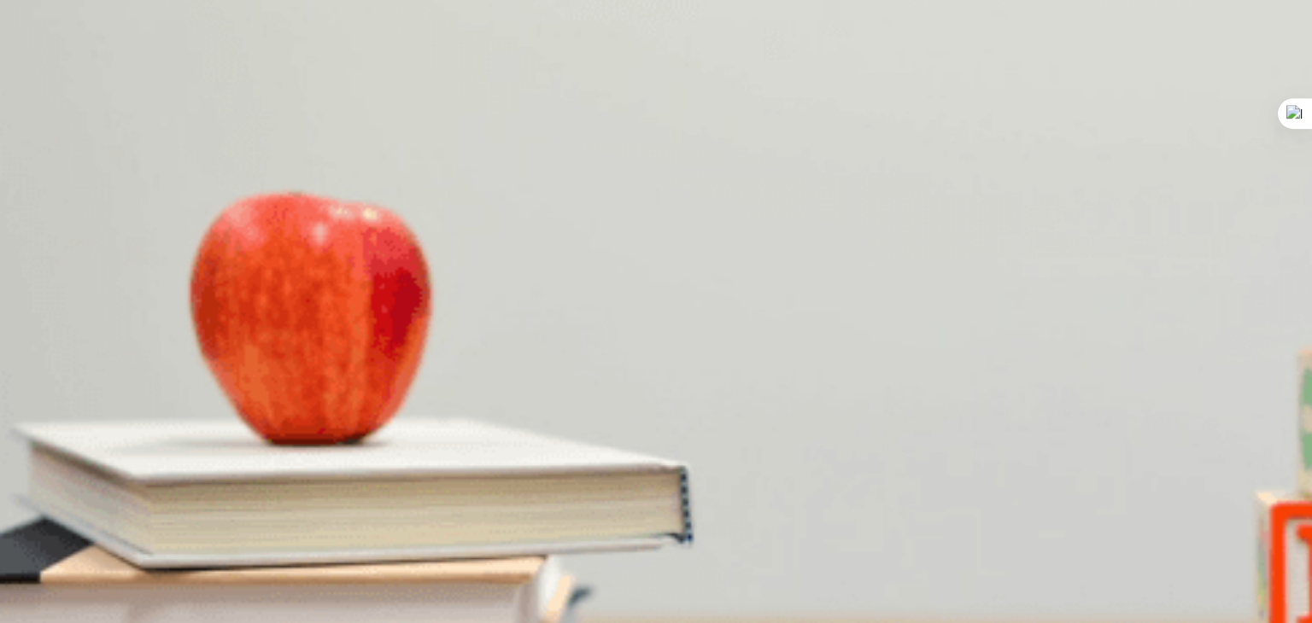
scroll to position [905, 0]
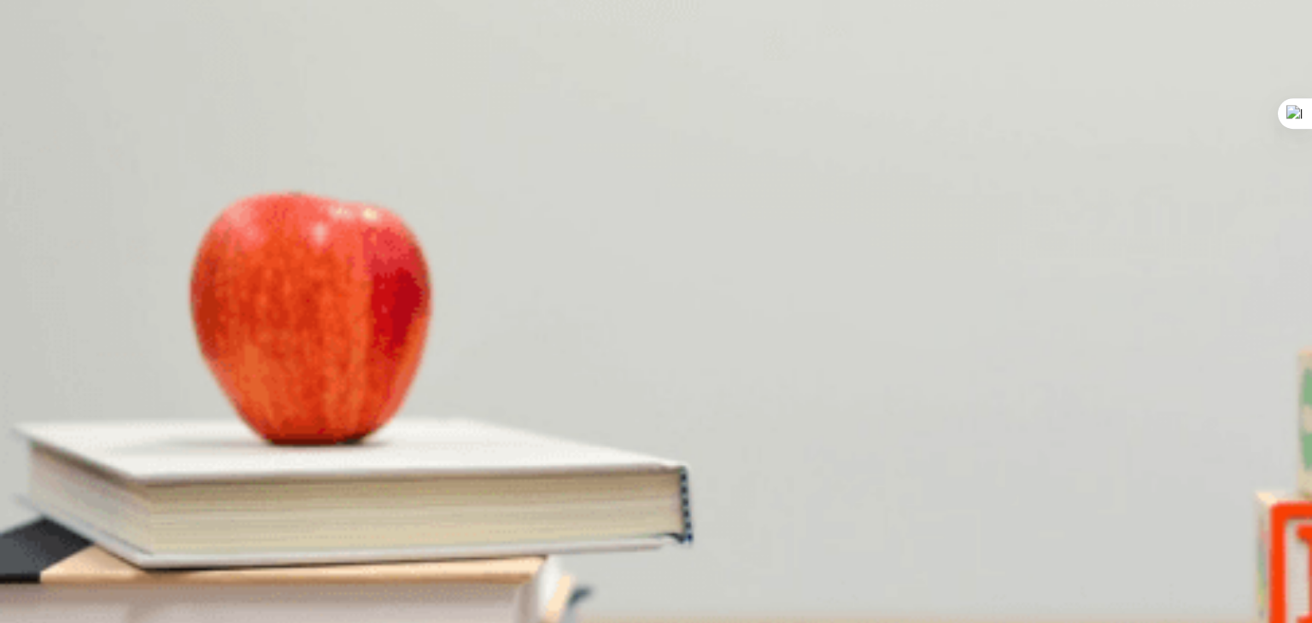
scroll to position [448, 0]
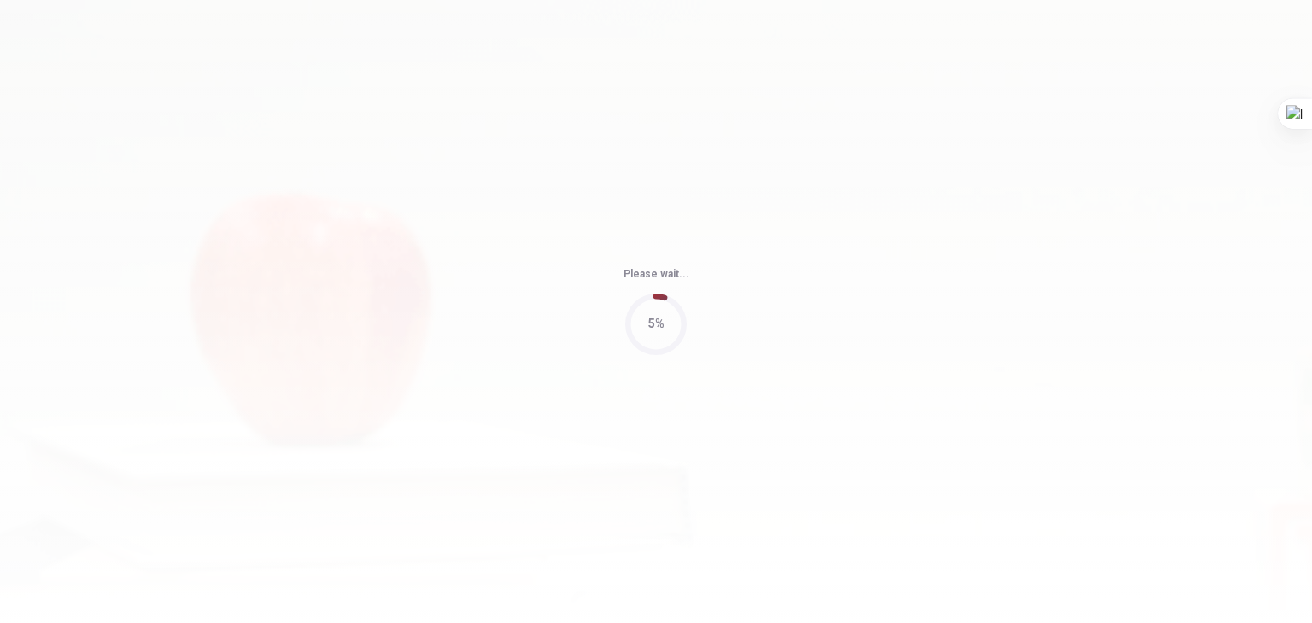
type input "69"
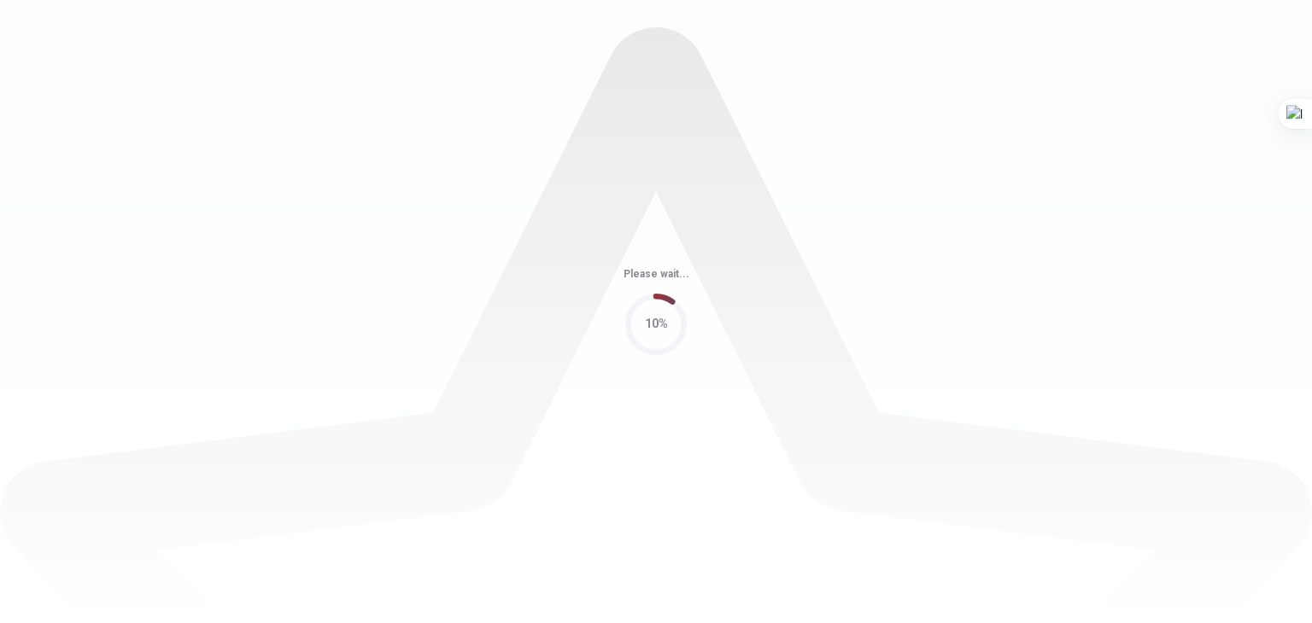
scroll to position [0, 0]
click at [923, 138] on div "Please wait... 10%" at bounding box center [656, 311] width 1312 height 623
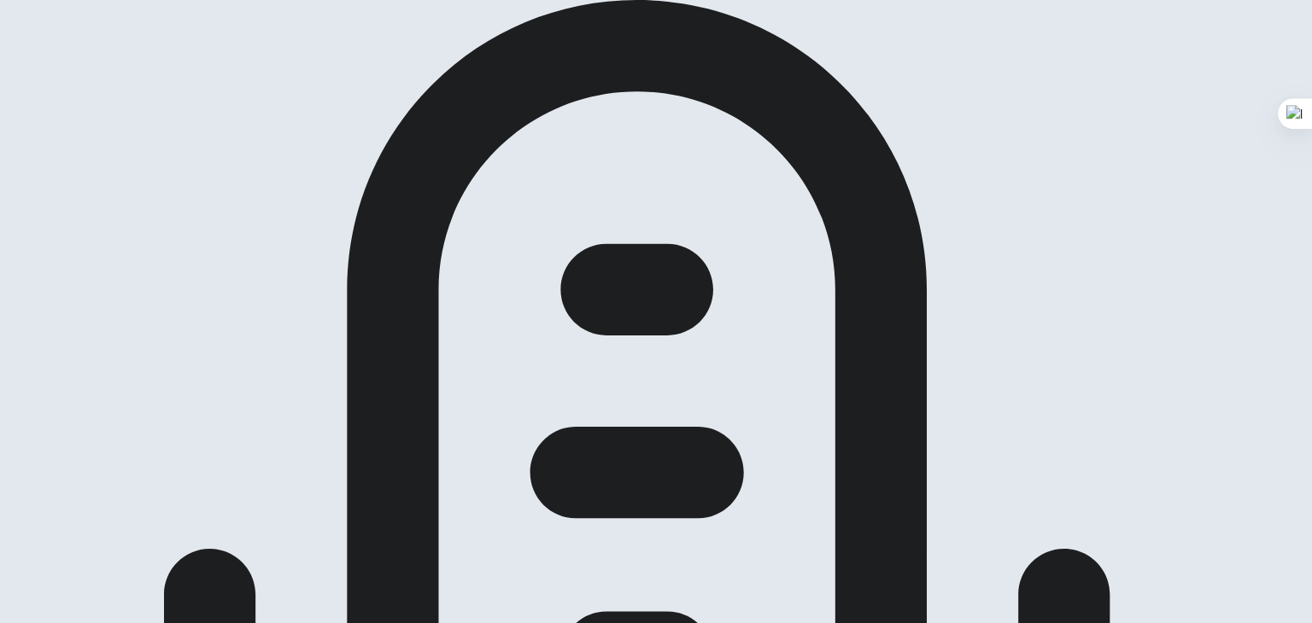
scroll to position [130, 0]
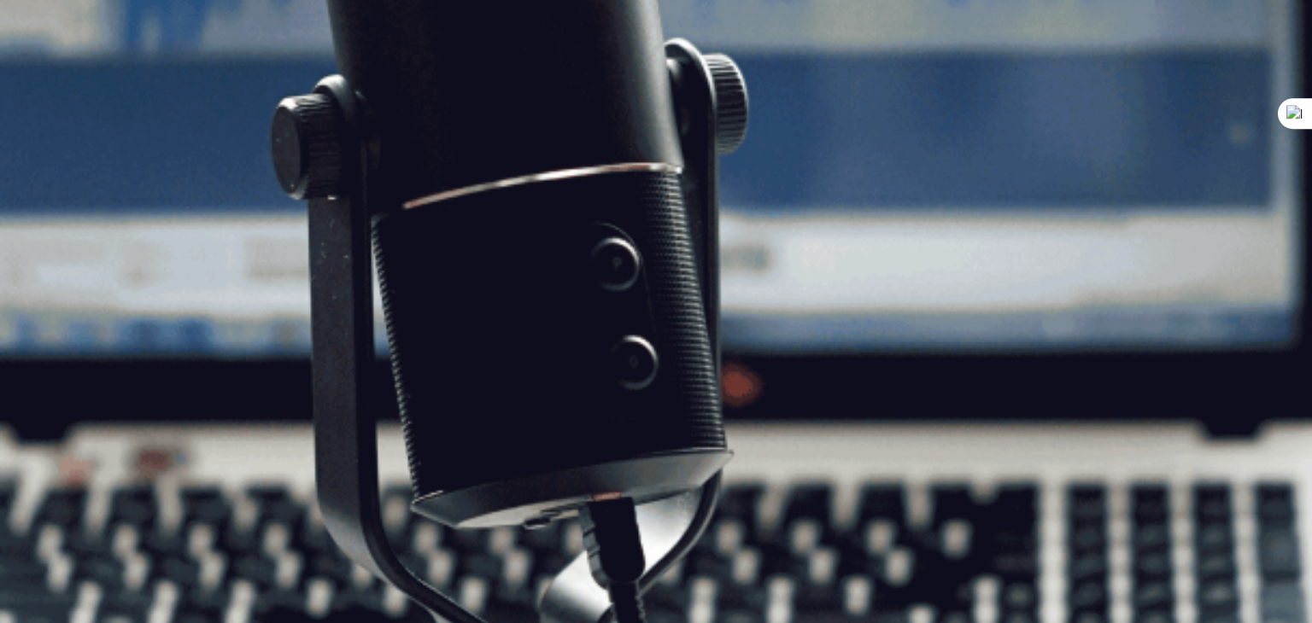
scroll to position [0, 0]
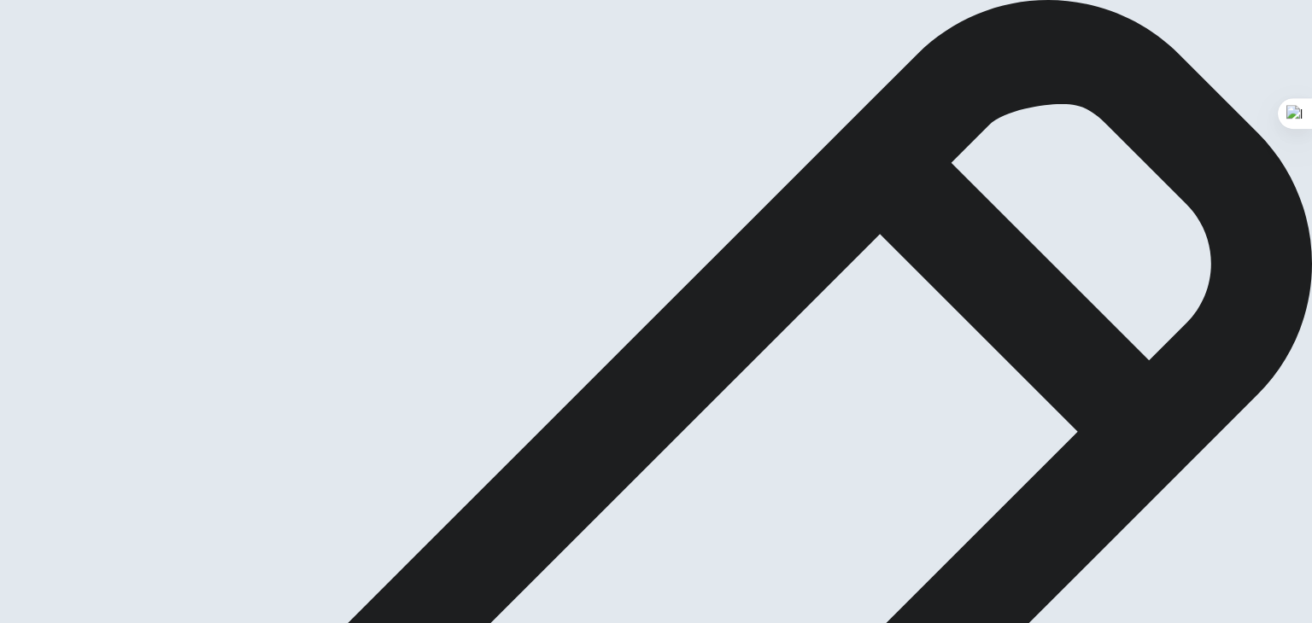
scroll to position [67, 0]
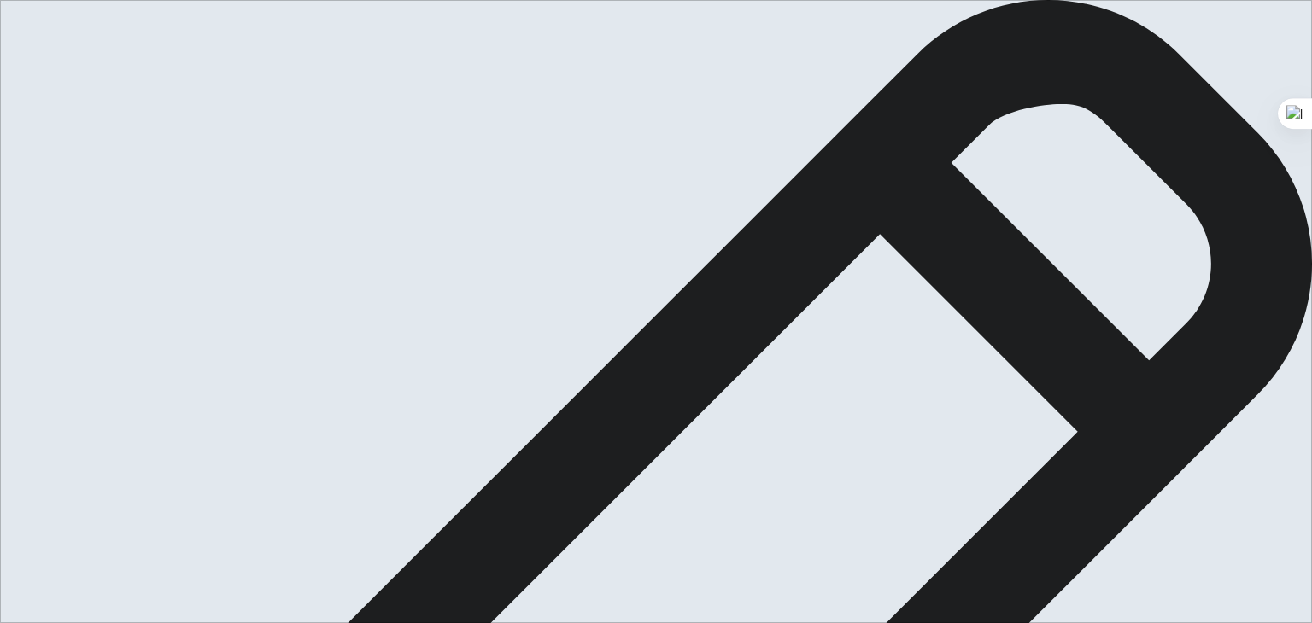
scroll to position [75, 0]
type textarea "My favorite is 7 habits of highly effective people. This book changed my life w…"
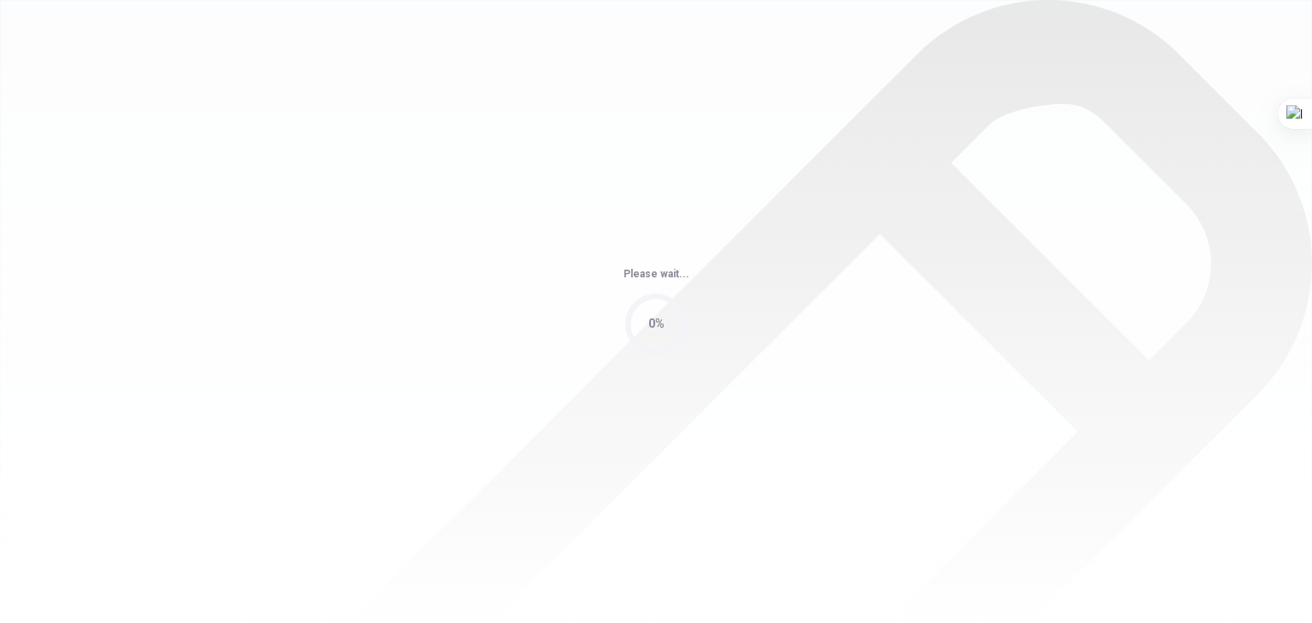
scroll to position [0, 0]
